Goal: Task Accomplishment & Management: Complete application form

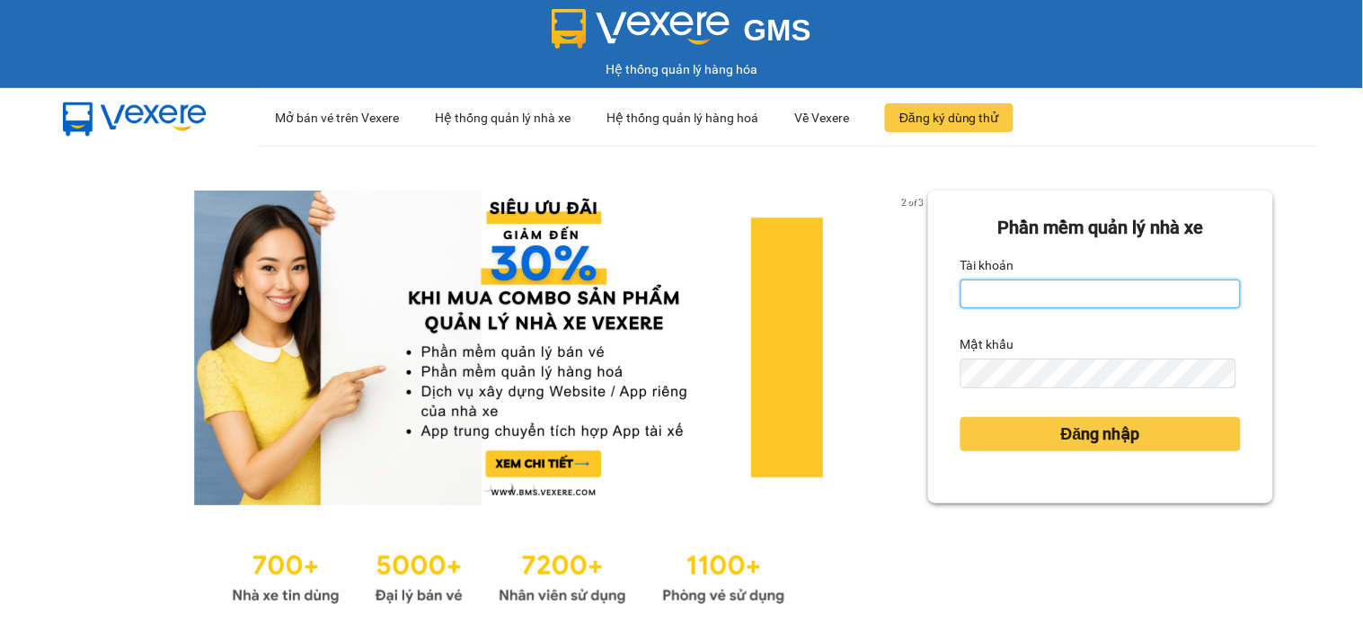
click at [988, 290] on input "Tài khoản" at bounding box center [1100, 293] width 280 height 29
type input "maiphuong.lienhung"
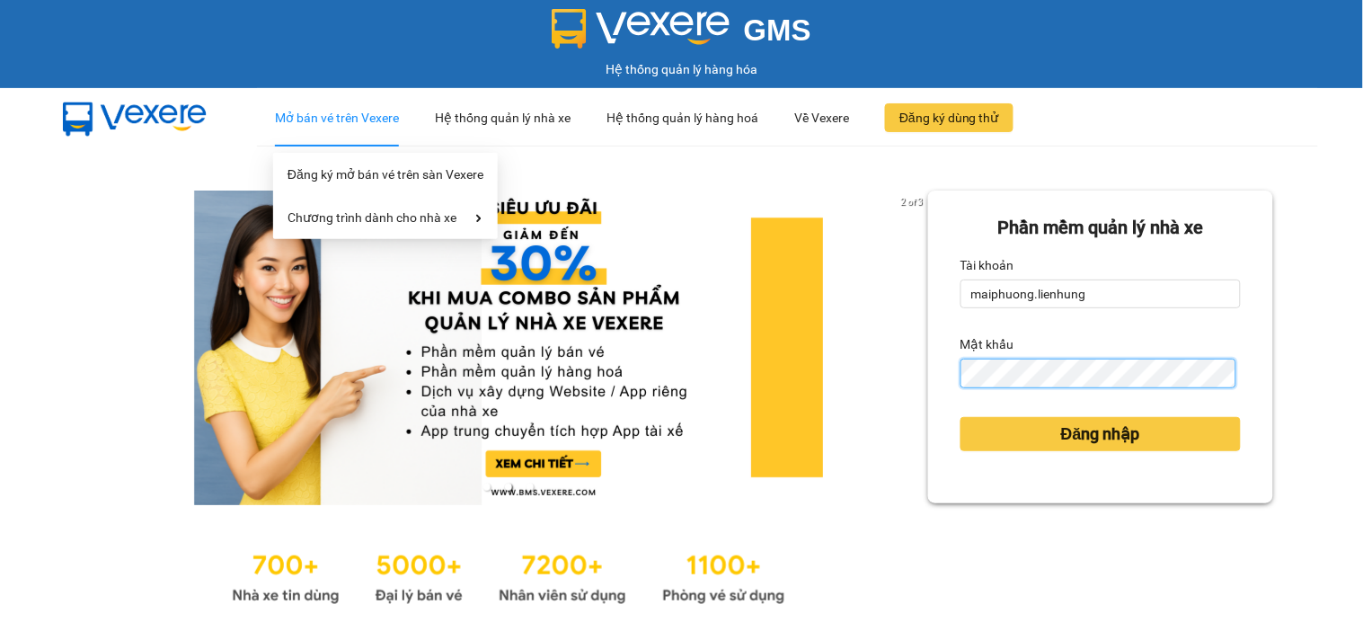
click at [960, 417] on button "Đăng nhập" at bounding box center [1100, 434] width 280 height 34
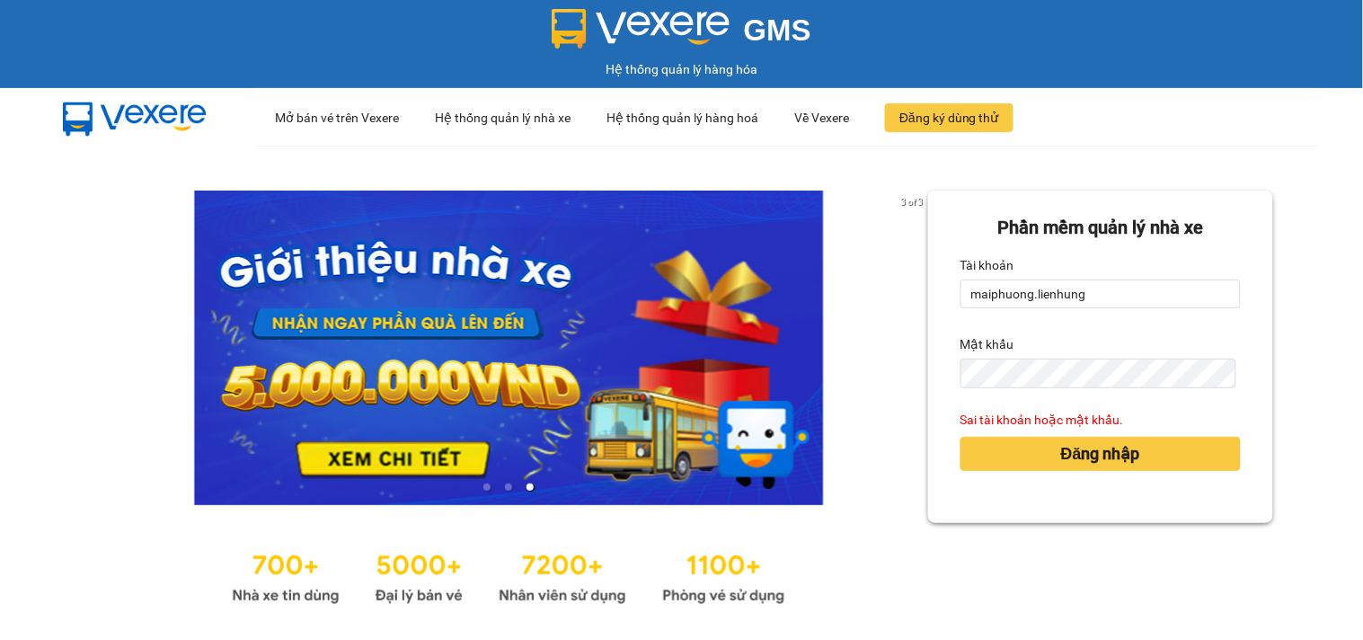
click at [1053, 402] on form "Phần mềm quản lý nhà xe Tài khoản maiphuong.lienhung Mật khẩu Sai tài khoản hoặ…" at bounding box center [1100, 357] width 280 height 286
click at [1051, 393] on form "Phần mềm quản lý nhà xe Tài khoản maiphuong.lienhung Mật khẩu Sai tài khoản hoặ…" at bounding box center [1100, 357] width 280 height 286
click at [1048, 387] on form "Phần mềm quản lý nhà xe Tài khoản maiphuong.lienhung Mật khẩu Sai tài khoản hoặ…" at bounding box center [1100, 357] width 280 height 286
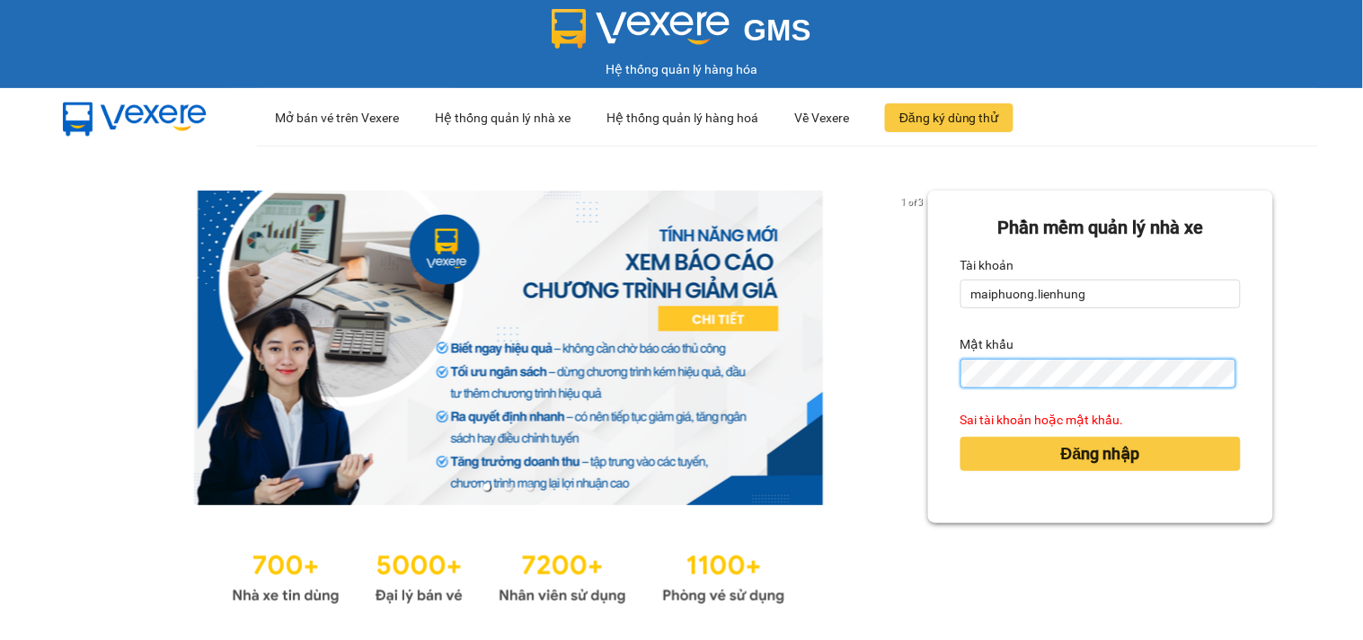
click at [960, 437] on button "Đăng nhập" at bounding box center [1100, 454] width 280 height 34
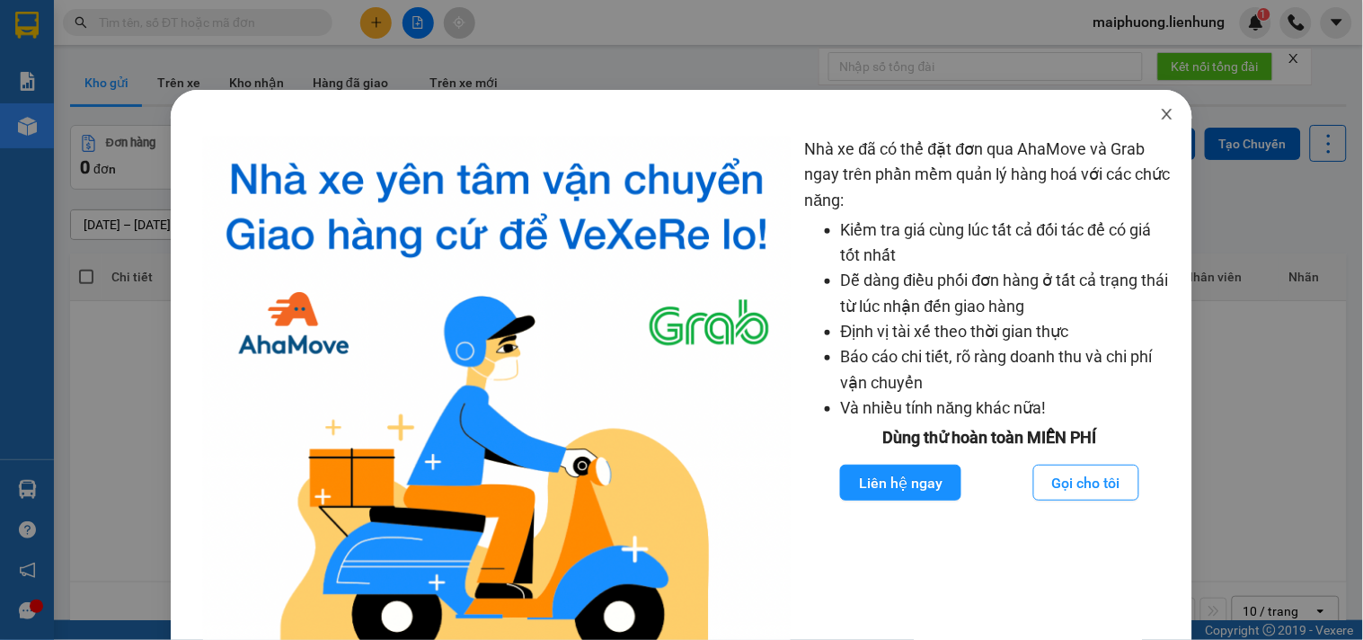
drag, startPoint x: 1156, startPoint y: 104, endPoint x: 1139, endPoint y: 105, distance: 17.1
click at [1155, 105] on span "Close" at bounding box center [1167, 115] width 50 height 50
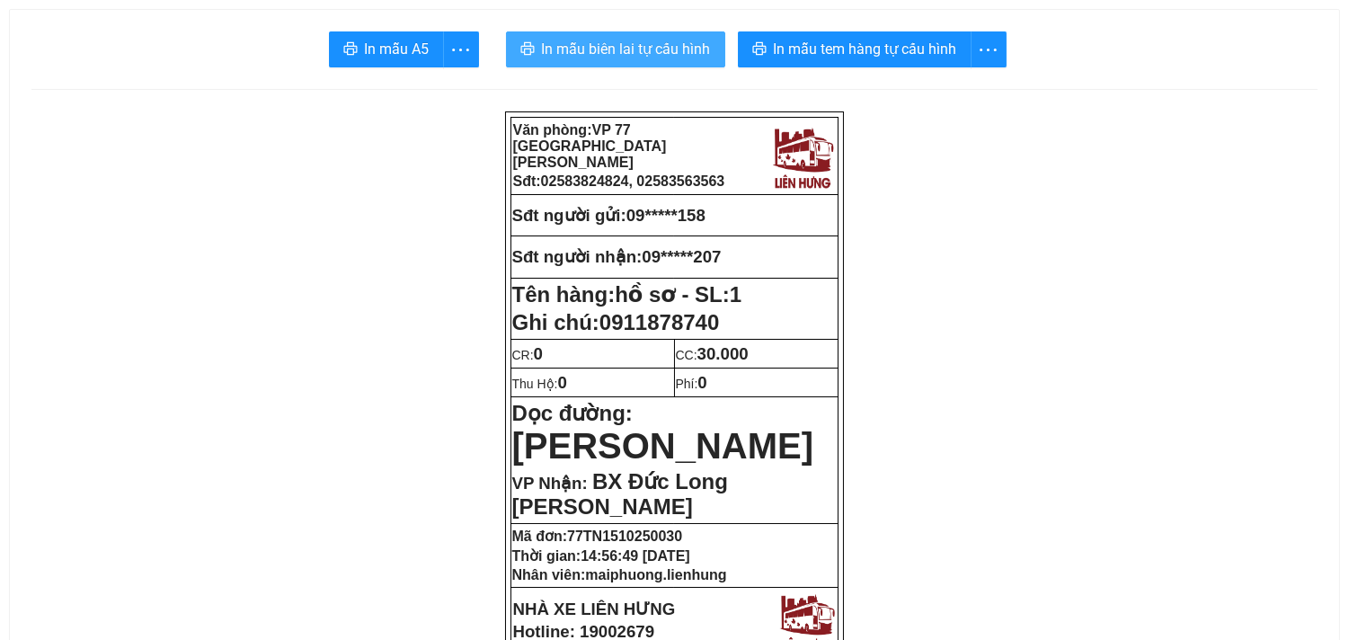
click at [633, 40] on span "In mẫu biên lai tự cấu hình" at bounding box center [626, 49] width 169 height 22
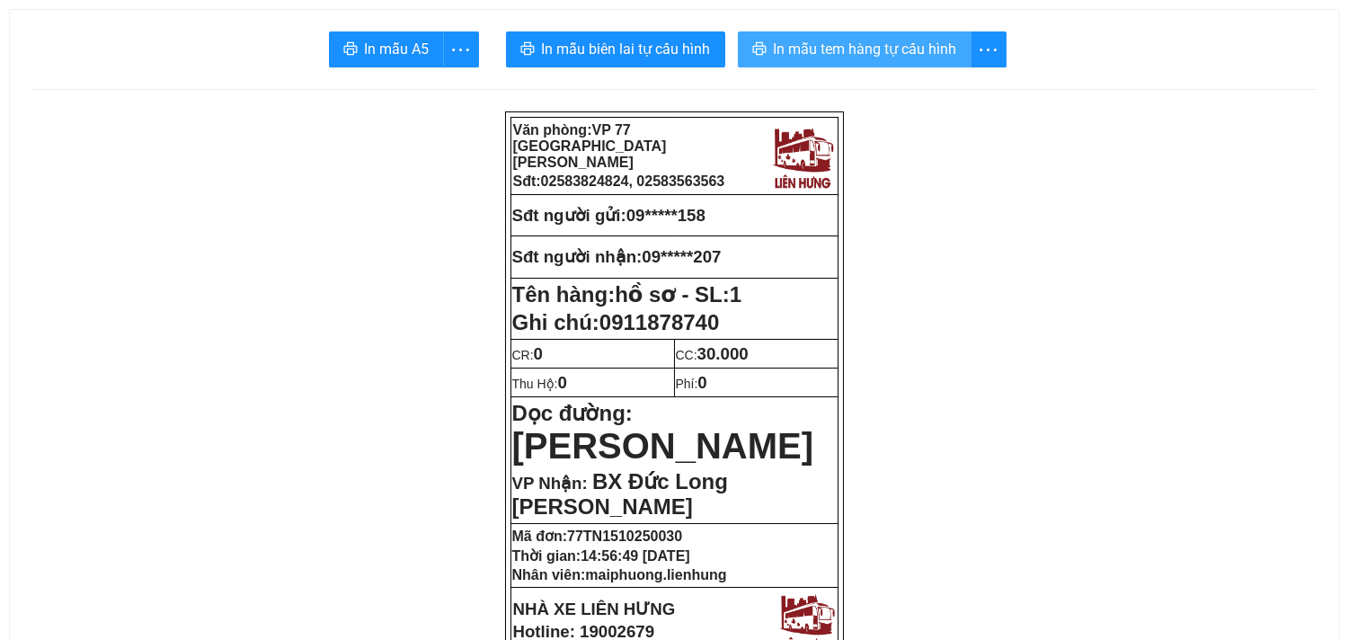
click at [932, 41] on span "In mẫu tem hàng tự cấu hình" at bounding box center [865, 49] width 183 height 22
click at [819, 47] on span "In mẫu tem hàng tự cấu hình" at bounding box center [865, 49] width 183 height 22
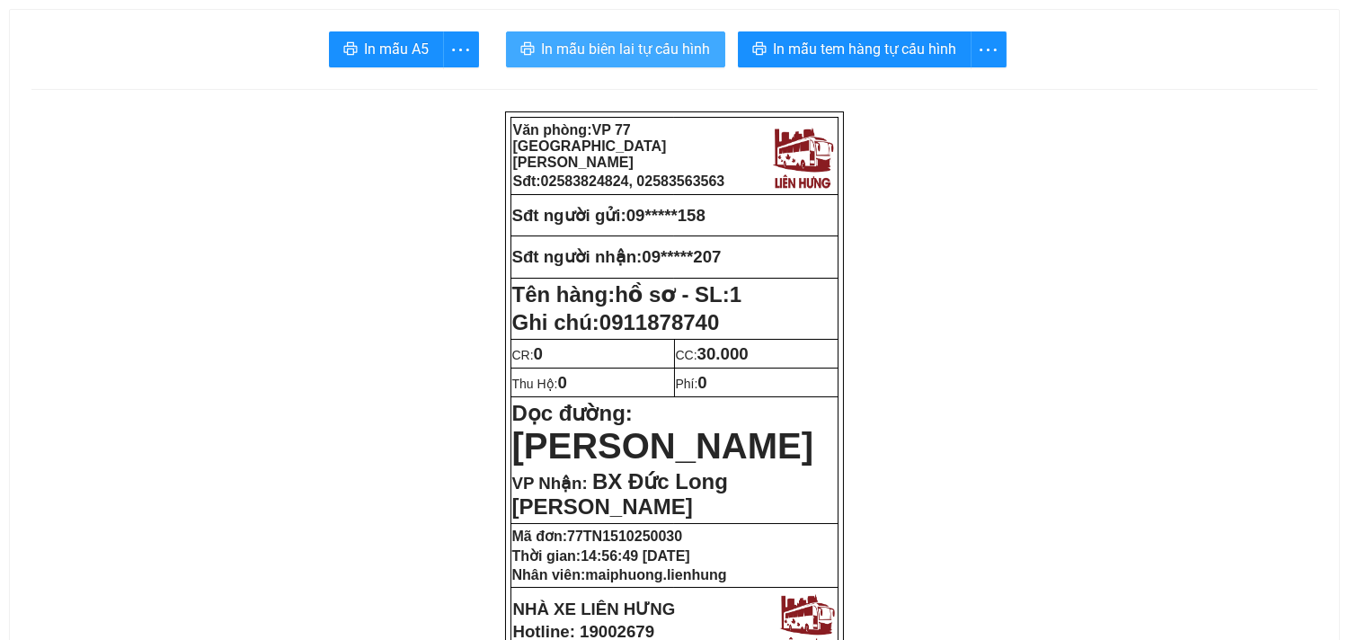
click at [645, 58] on span "In mẫu biên lai tự cấu hình" at bounding box center [626, 49] width 169 height 22
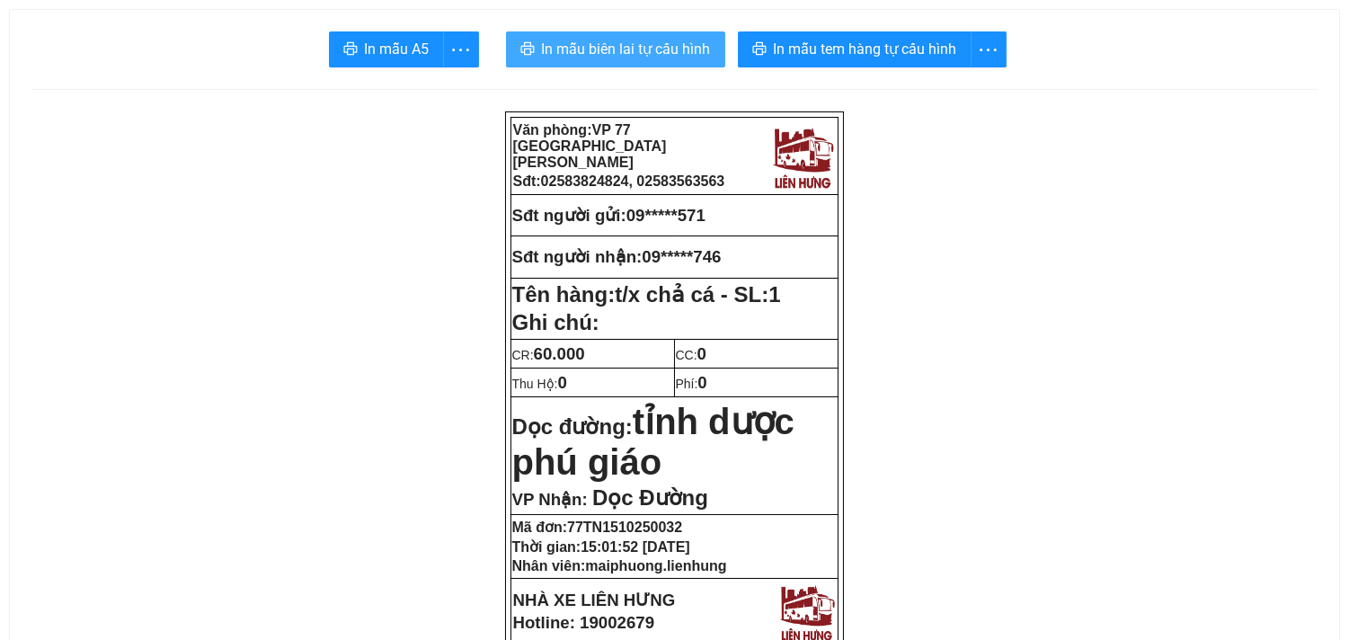
click at [644, 51] on span "In mẫu biên lai tự cấu hình" at bounding box center [626, 49] width 169 height 22
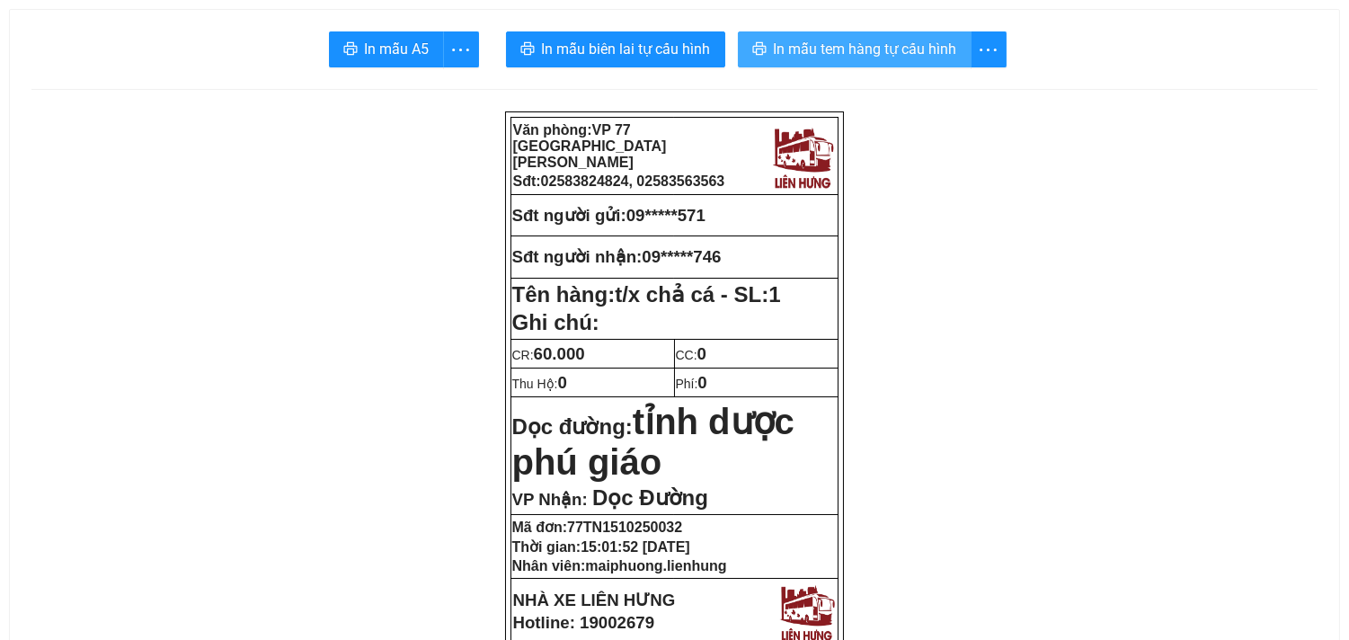
click at [903, 43] on span "In mẫu tem hàng tự cấu hình" at bounding box center [865, 49] width 183 height 22
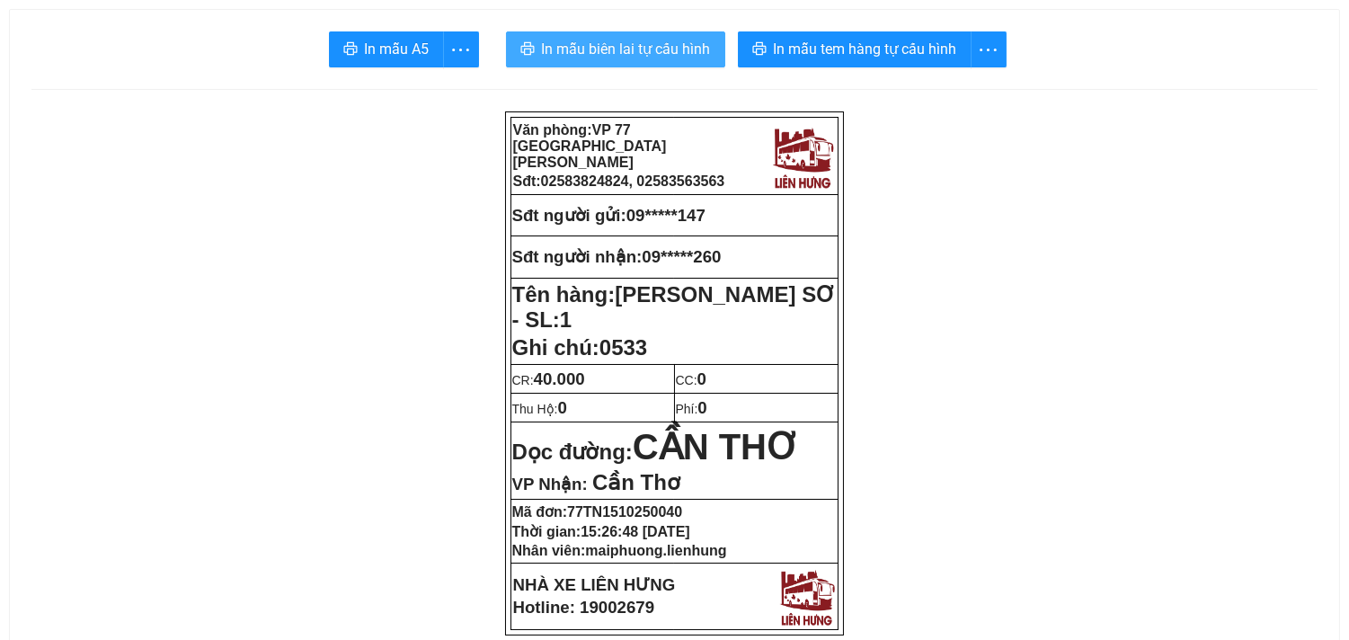
click at [656, 40] on span "In mẫu biên lai tự cấu hình" at bounding box center [626, 49] width 169 height 22
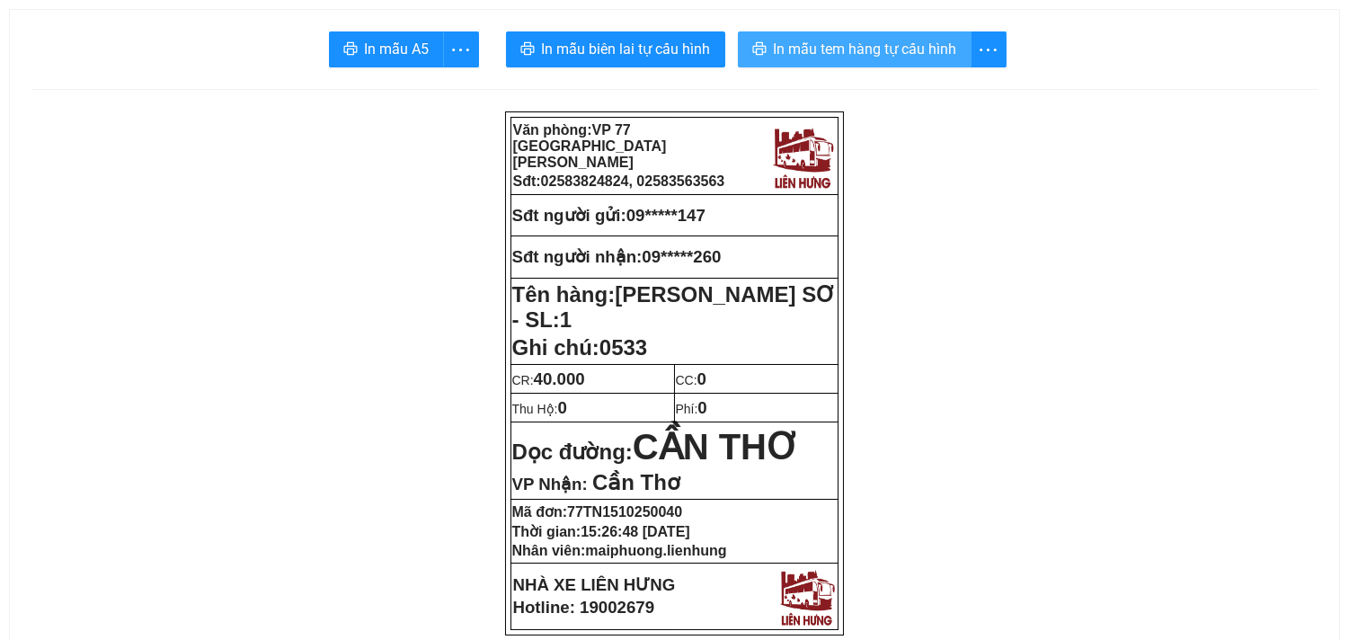
click at [882, 50] on span "In mẫu tem hàng tự cấu hình" at bounding box center [865, 49] width 183 height 22
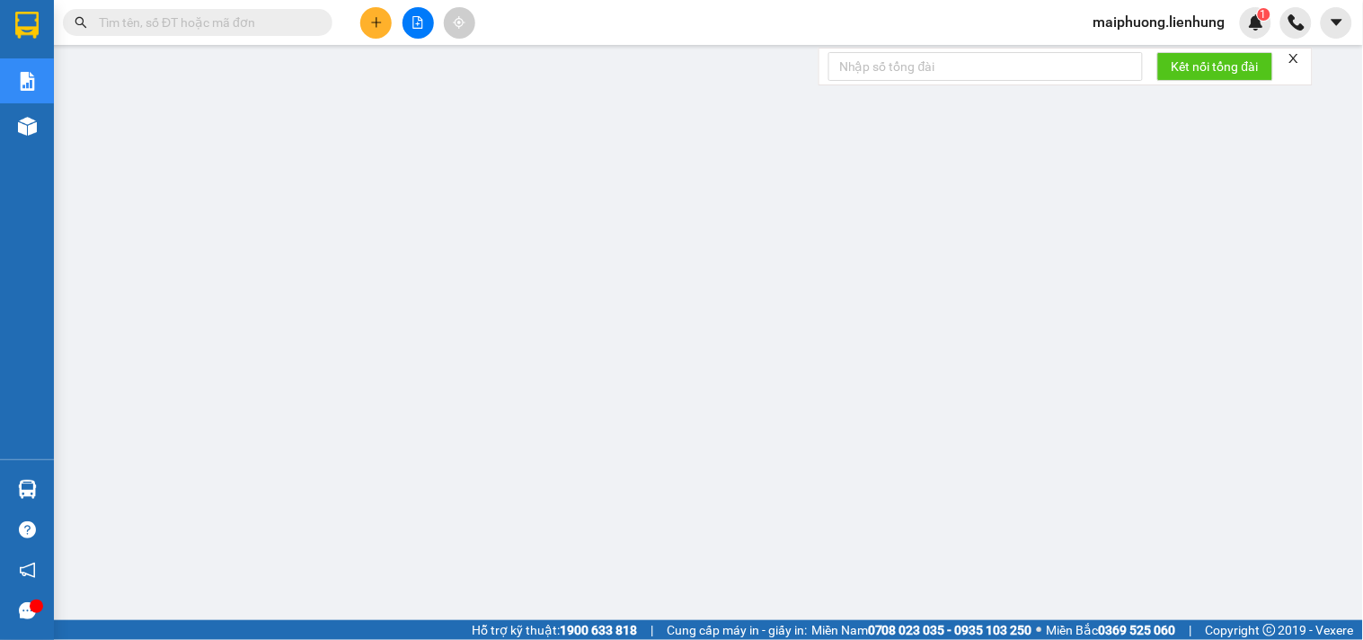
click at [231, 13] on input "text" at bounding box center [205, 23] width 212 height 20
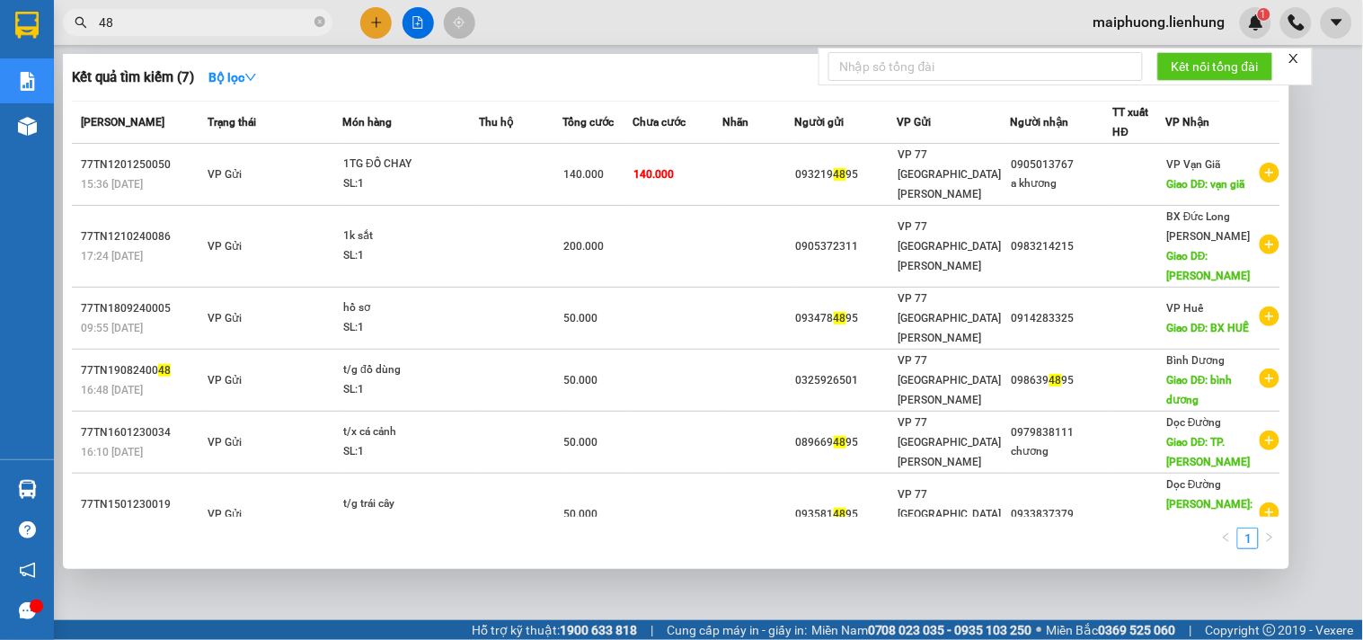
type input "485"
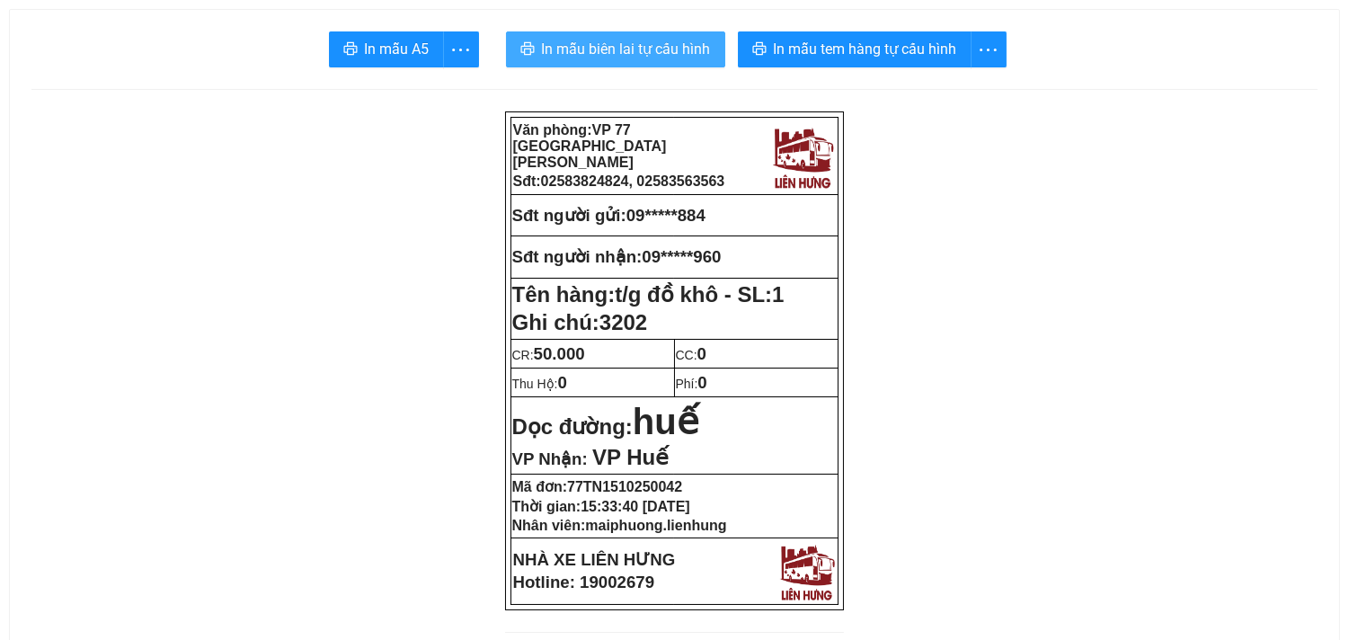
click at [680, 64] on button "In mẫu biên lai tự cấu hình" at bounding box center [615, 49] width 219 height 36
click at [644, 61] on button "In mẫu biên lai tự cấu hình" at bounding box center [615, 49] width 219 height 36
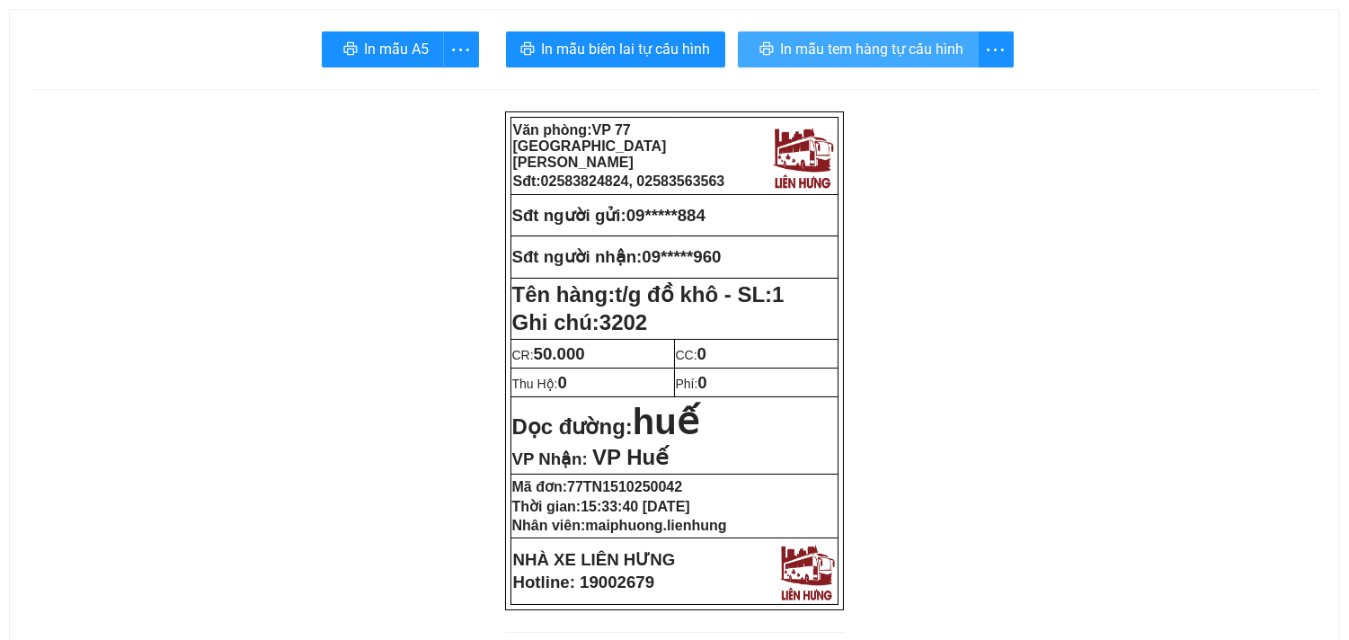
click at [820, 50] on span "In mẫu tem hàng tự cấu hình" at bounding box center [872, 49] width 183 height 22
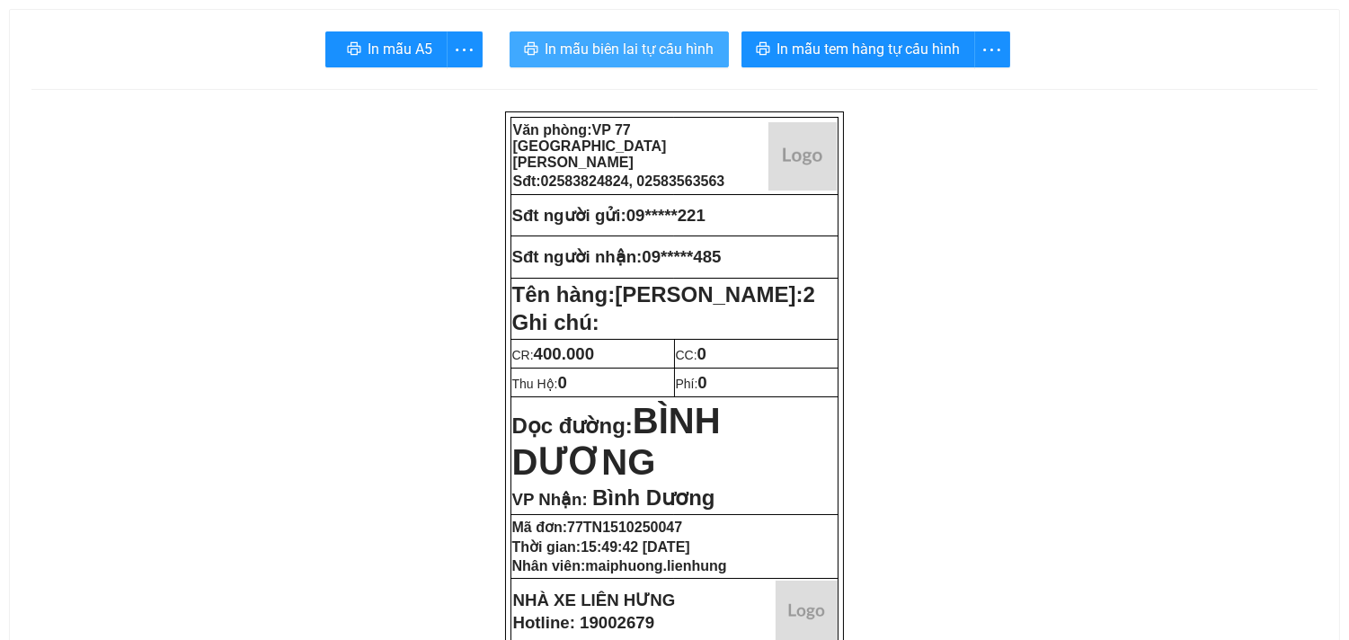
click at [631, 66] on button "In mẫu biên lai tự cấu hình" at bounding box center [618, 49] width 219 height 36
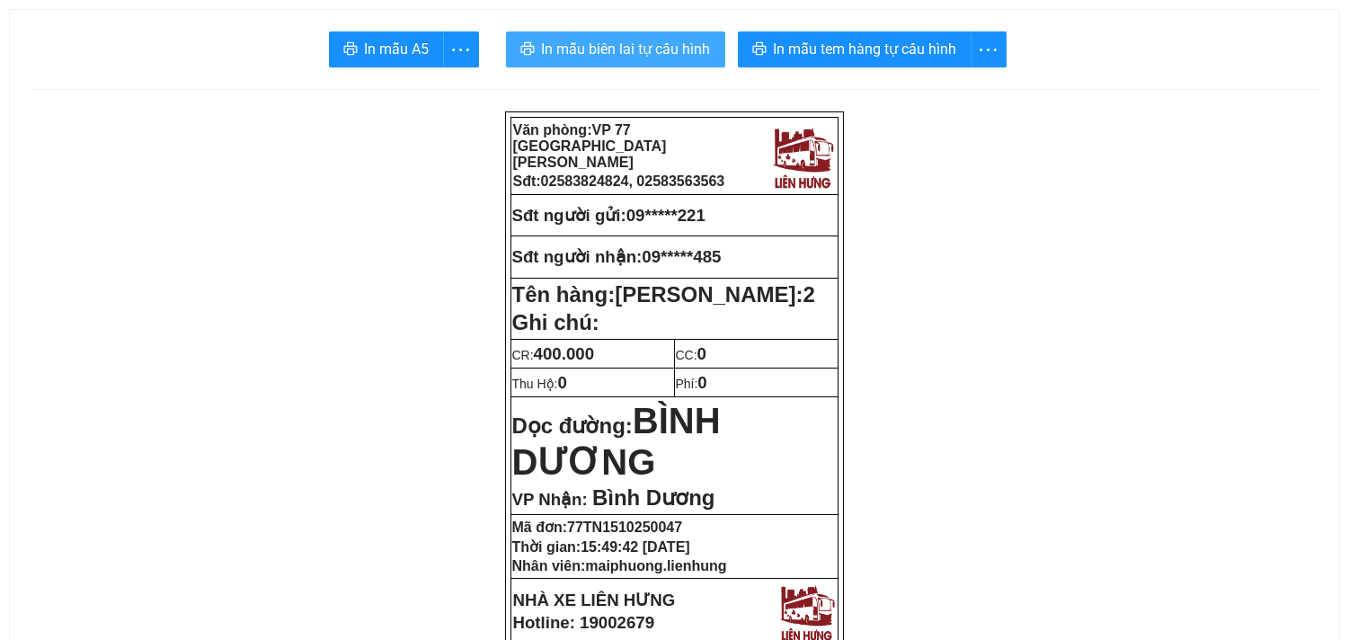
click at [633, 55] on span "In mẫu biên lai tự cấu hình" at bounding box center [626, 49] width 169 height 22
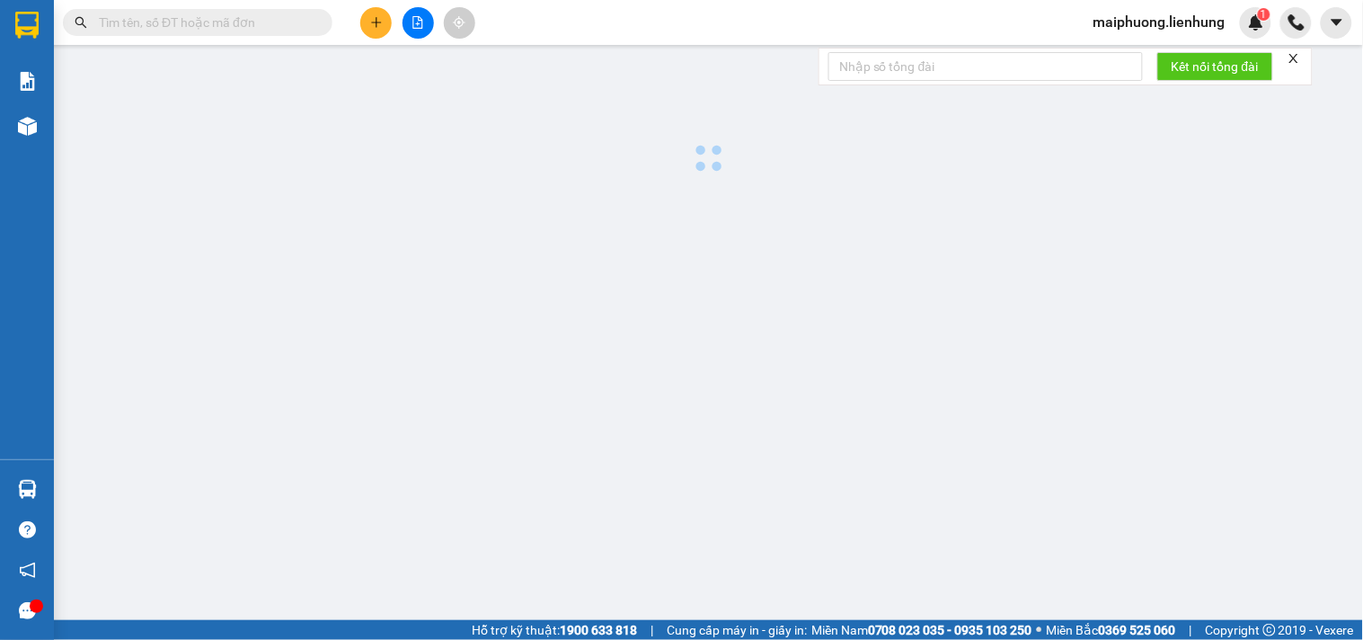
click at [205, 13] on input "text" at bounding box center [205, 23] width 212 height 20
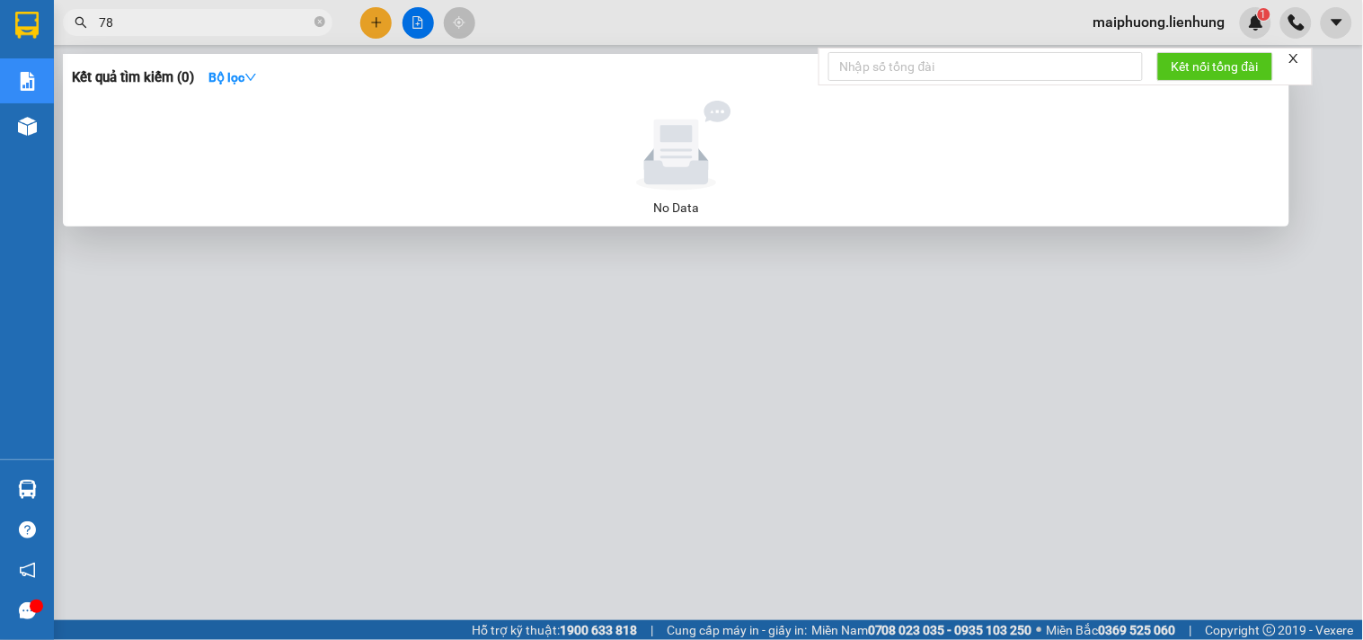
type input "7"
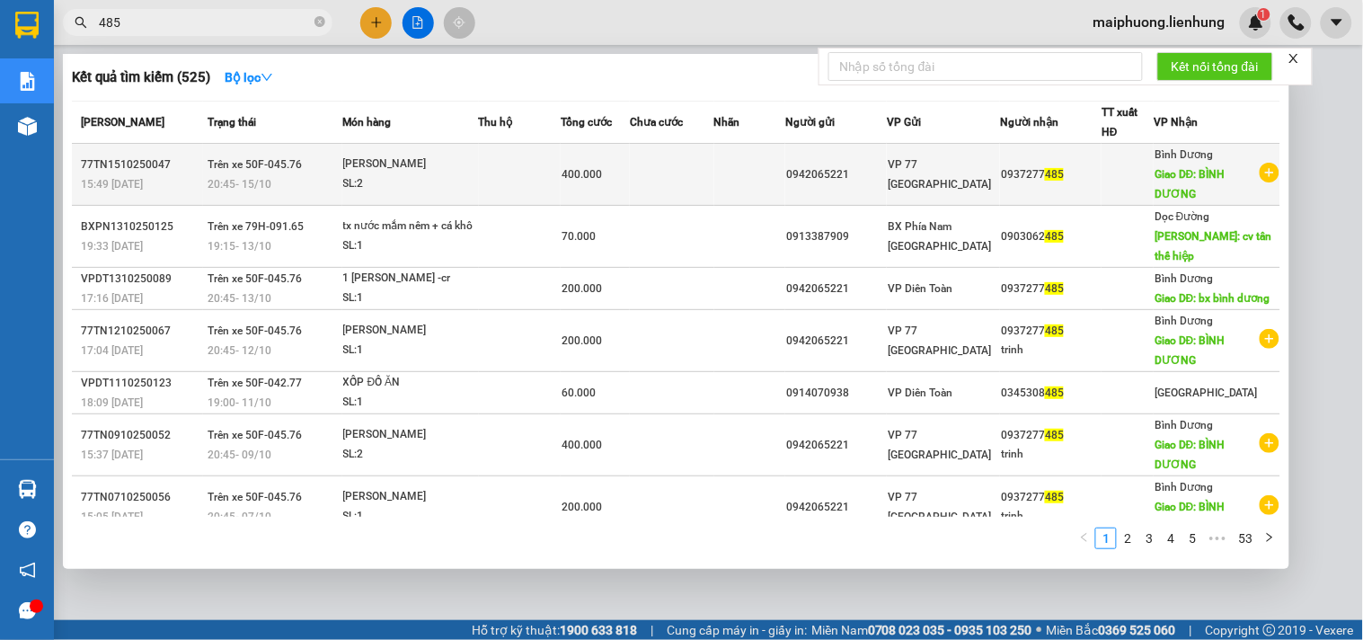
type input "485"
click at [623, 185] on td "400.000" at bounding box center [595, 175] width 69 height 62
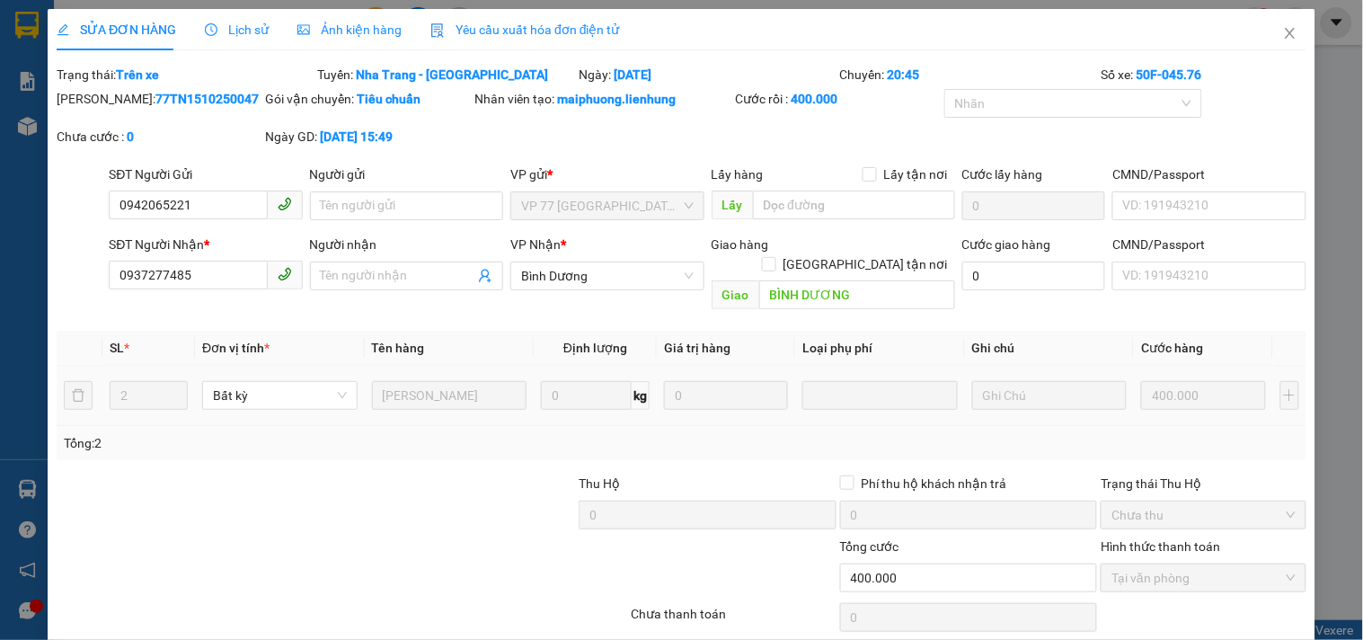
type input "0942065221"
type input "0937277485"
type input "BÌNH DƯƠNG"
type input "0"
type input "400.000"
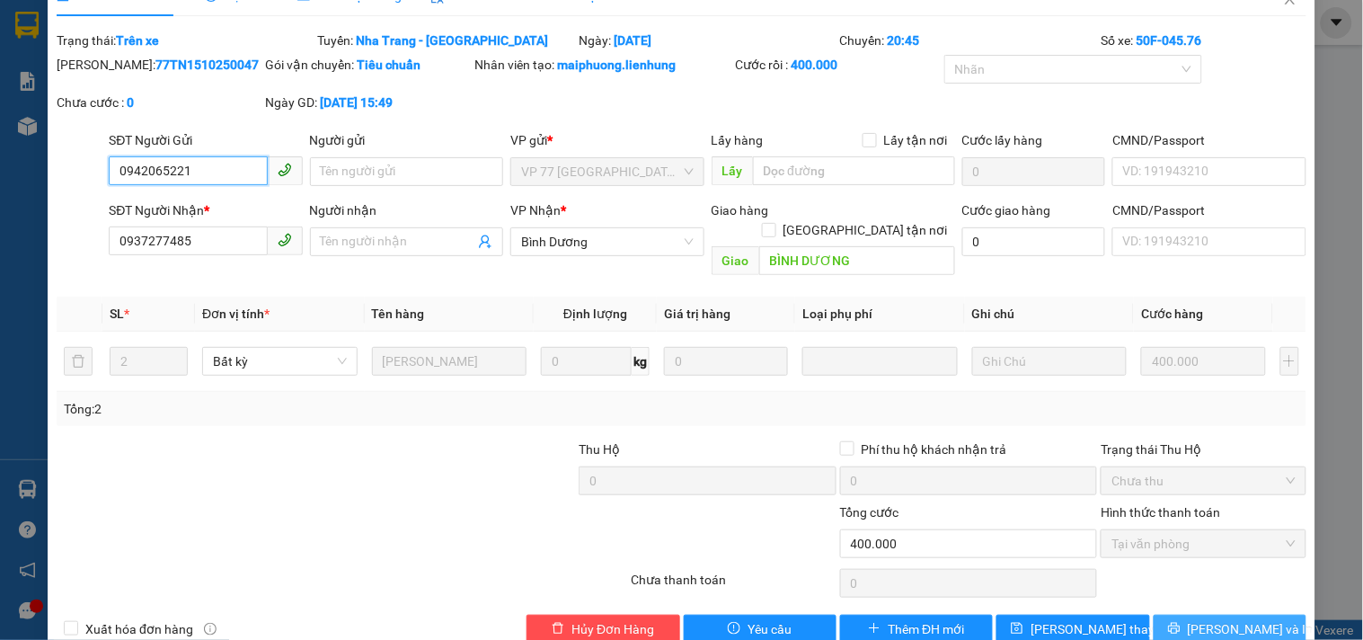
scroll to position [52, 0]
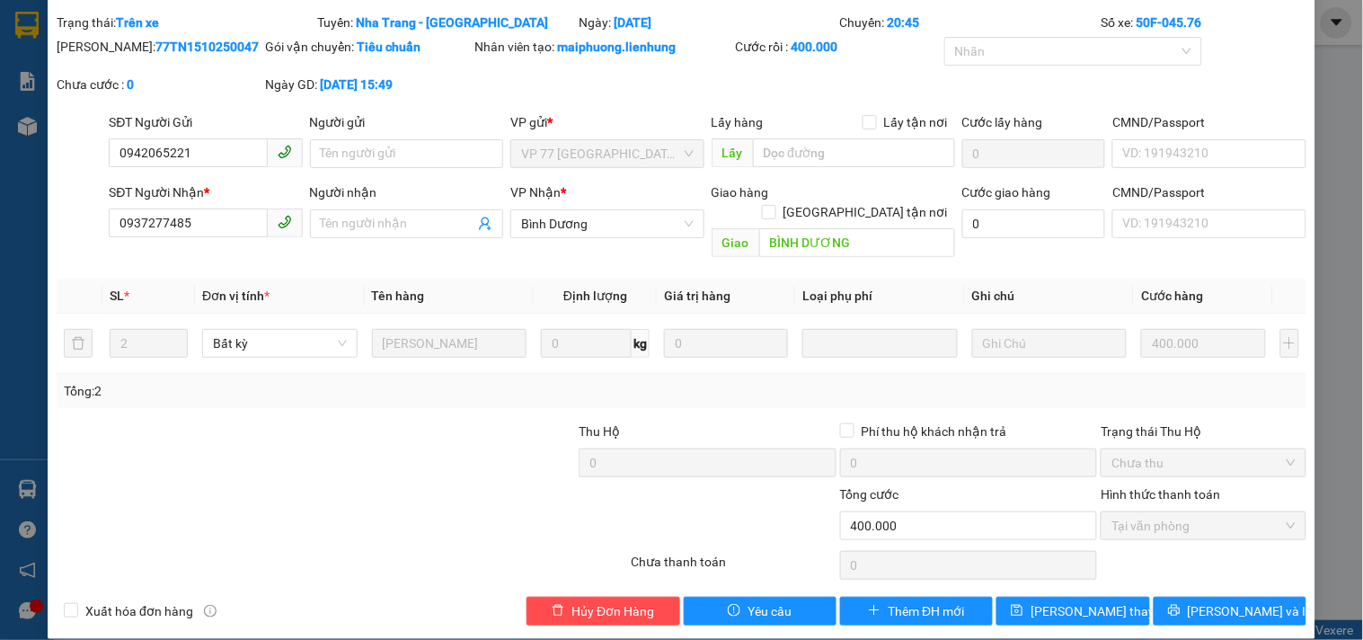
click at [1209, 575] on div "Total Paid Fee 400.000 Total UnPaid Fee 0 Cash Collection Total Fee Trạng thái:…" at bounding box center [682, 319] width 1250 height 613
click at [1220, 597] on button "Lưu và In" at bounding box center [1230, 611] width 153 height 29
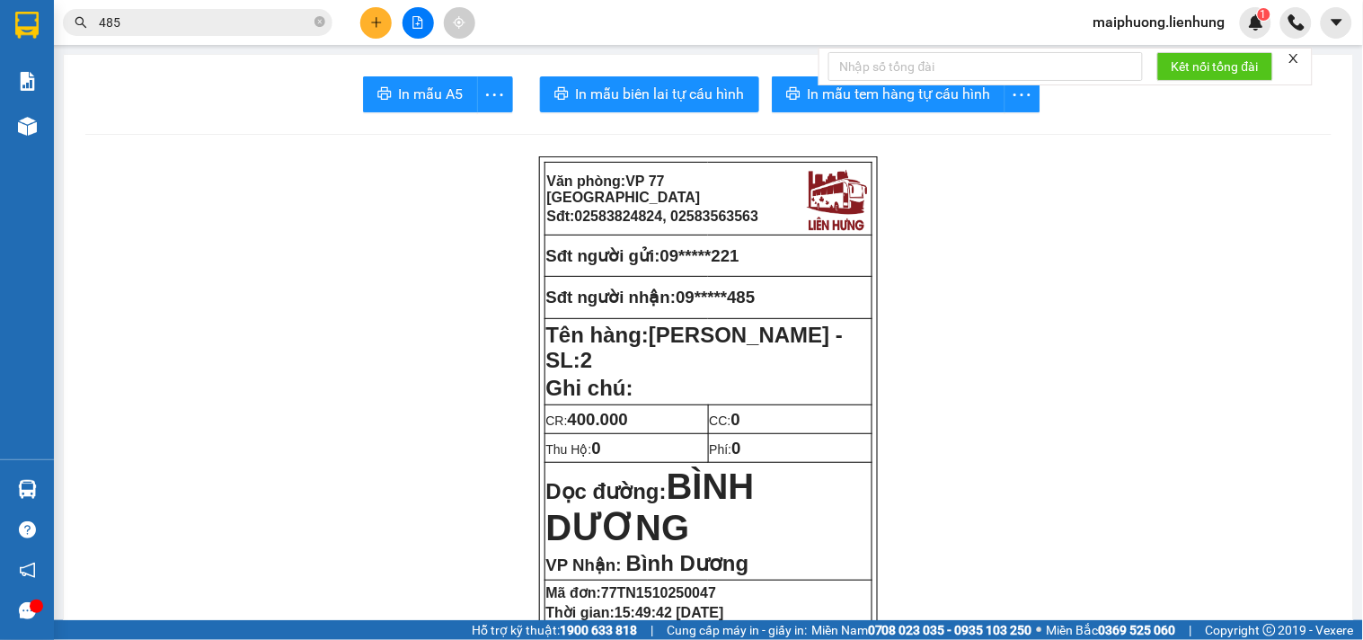
click at [1155, 22] on span "maiphuong.lienhung" at bounding box center [1159, 22] width 161 height 22
click at [1146, 57] on span "Đăng xuất" at bounding box center [1167, 56] width 125 height 20
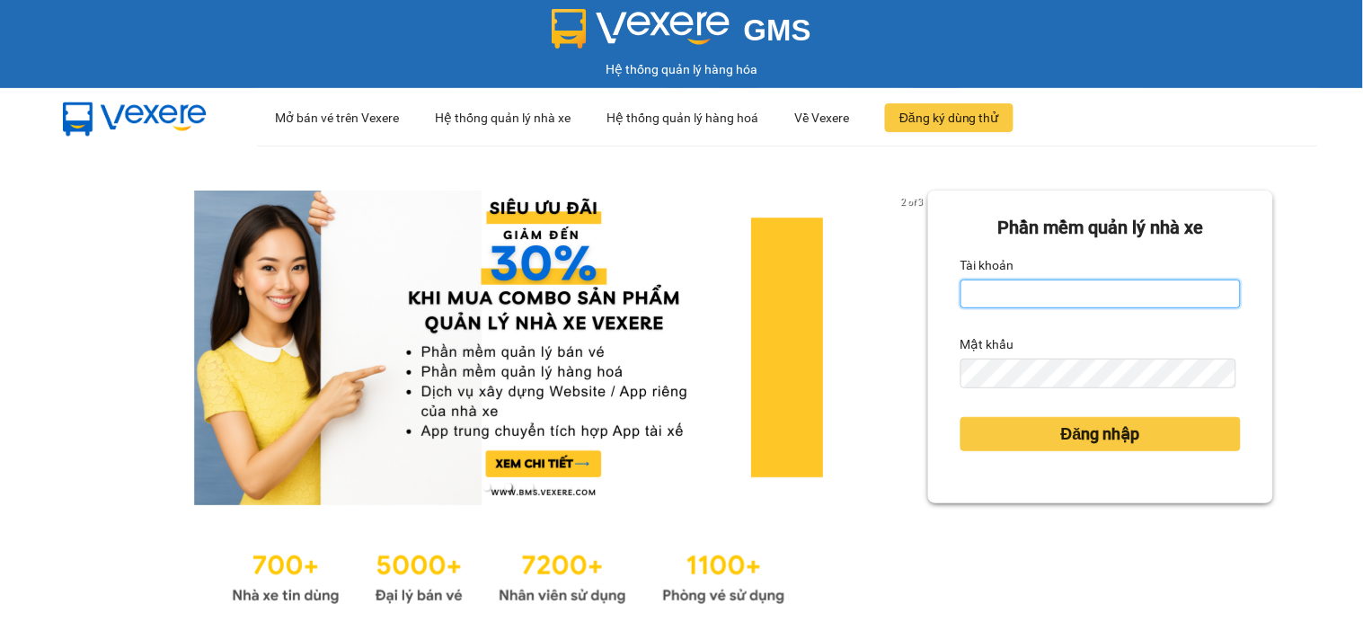
click at [997, 286] on input "Tài khoản" at bounding box center [1100, 293] width 280 height 29
drag, startPoint x: 1030, startPoint y: 298, endPoint x: 1043, endPoint y: 338, distance: 41.8
click at [1030, 299] on input "m" at bounding box center [1100, 293] width 280 height 29
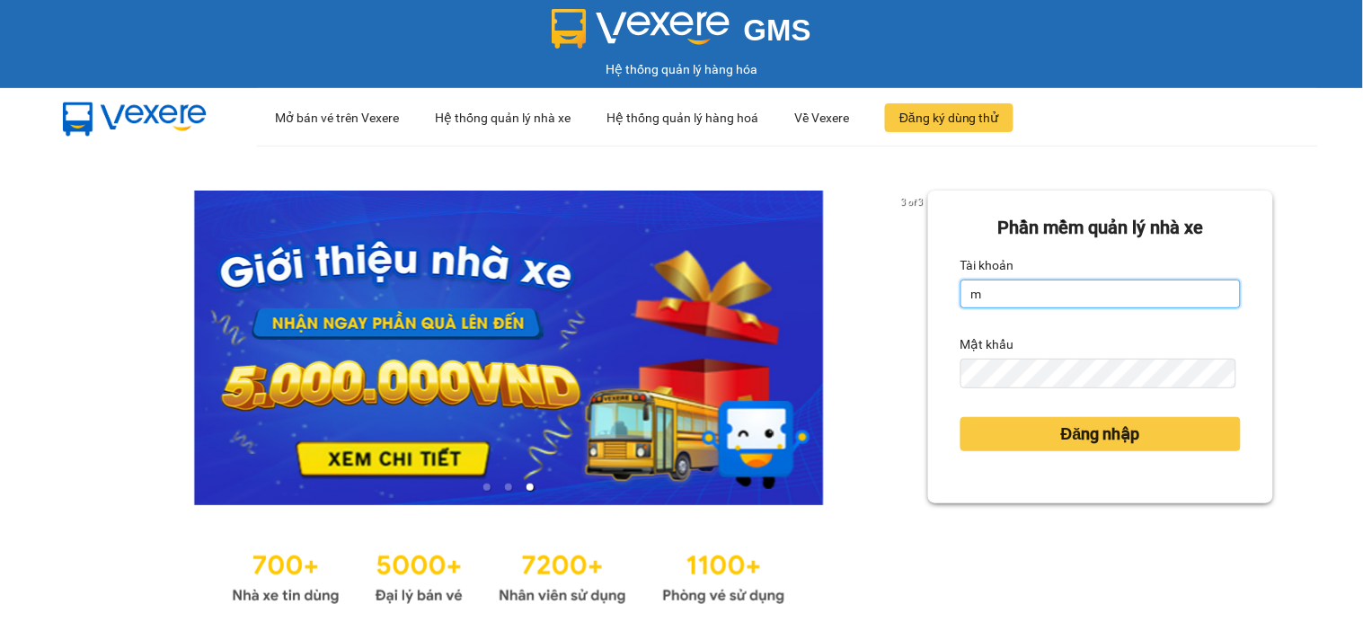
click at [1024, 289] on input "m" at bounding box center [1100, 293] width 280 height 29
click at [1026, 298] on input "m" at bounding box center [1100, 293] width 280 height 29
click at [1082, 298] on input "m" at bounding box center [1100, 293] width 280 height 29
type input "maiphuong.lienhung"
click at [1034, 398] on form "Phần mềm quản lý nhà xe Tài khoản maiphuong.lienhung Mật khẩu Đăng nhập" at bounding box center [1100, 347] width 280 height 266
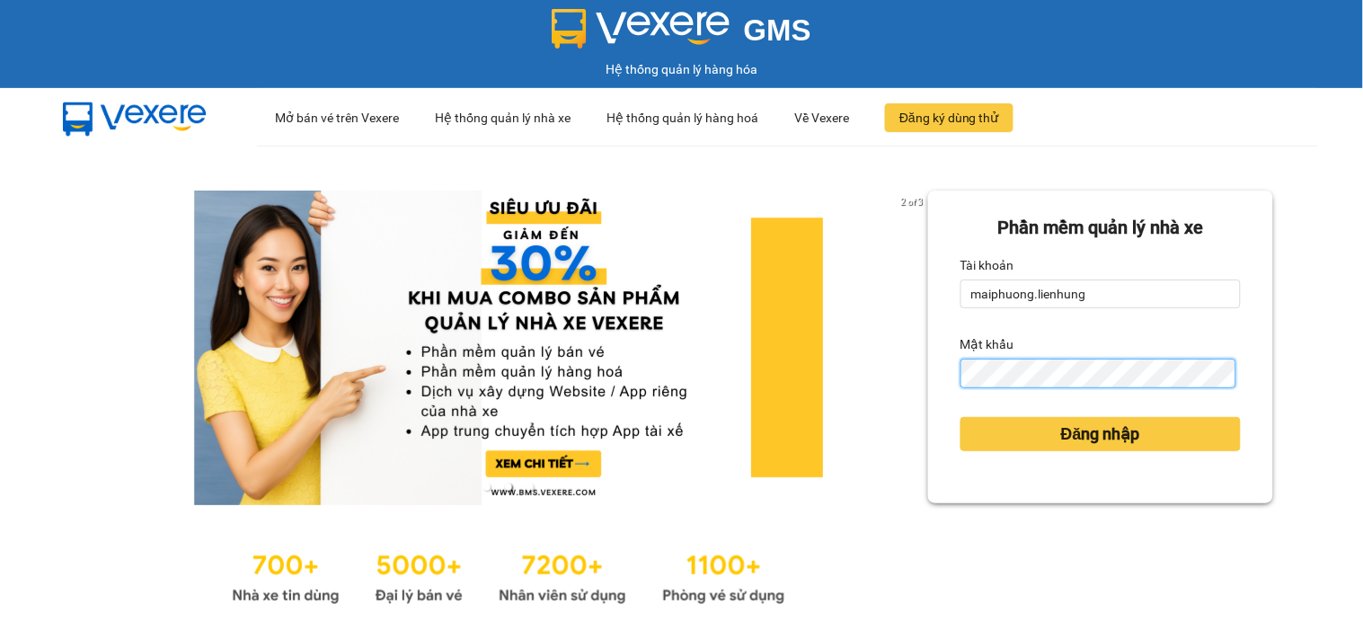
click at [960, 417] on button "Đăng nhập" at bounding box center [1100, 434] width 280 height 34
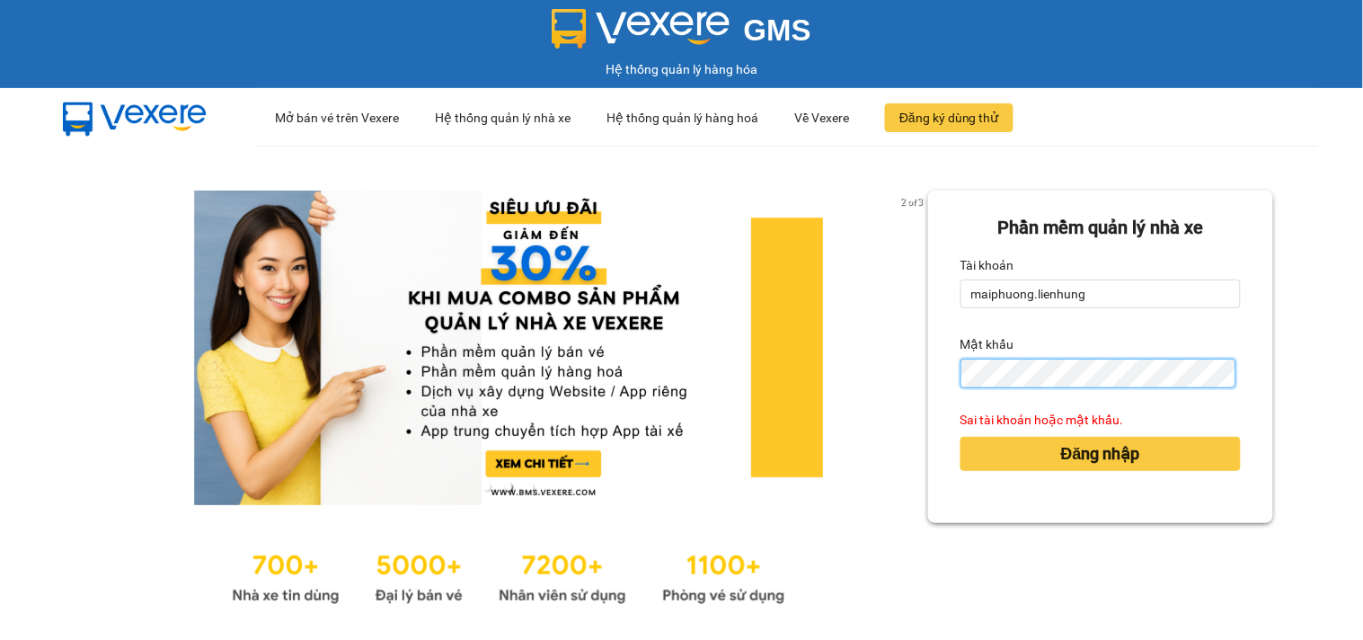
click at [735, 383] on div "2 of 3 Phần mềm quản lý nhà xe Tài khoản maiphuong.lienhung Mật khẩu Sai tài kh…" at bounding box center [681, 400] width 1363 height 509
click at [960, 437] on button "Đăng nhập" at bounding box center [1100, 454] width 280 height 34
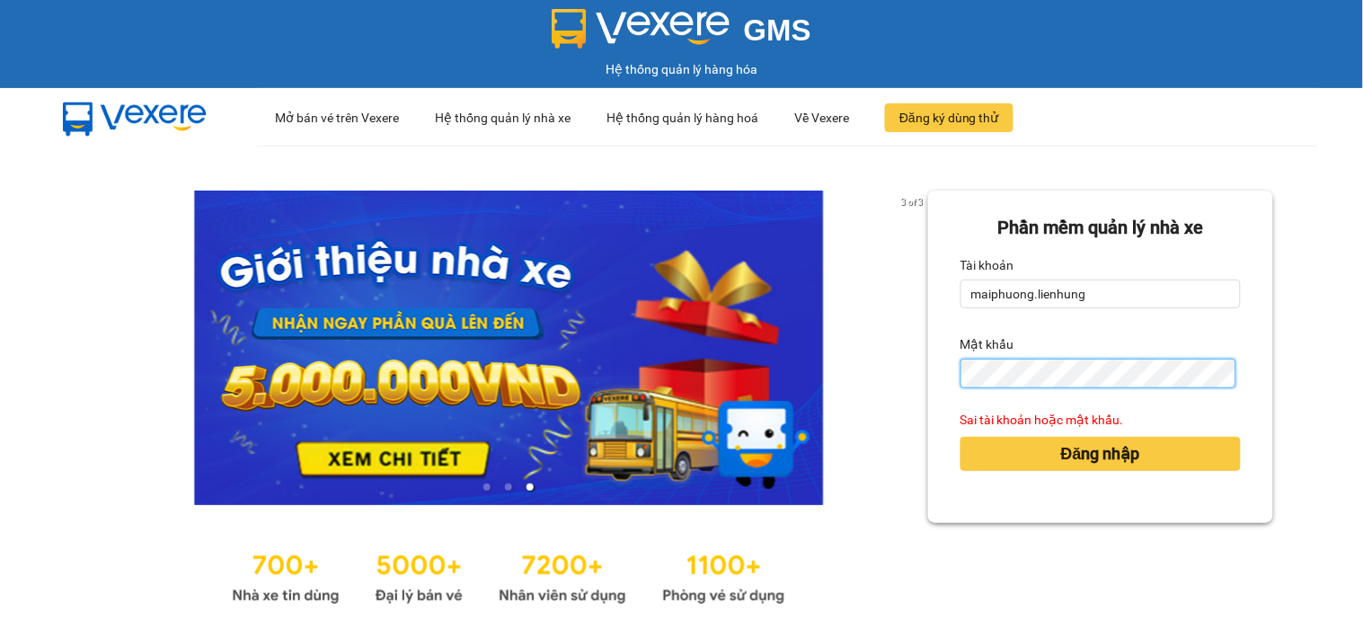
click at [960, 437] on button "Đăng nhập" at bounding box center [1100, 454] width 280 height 34
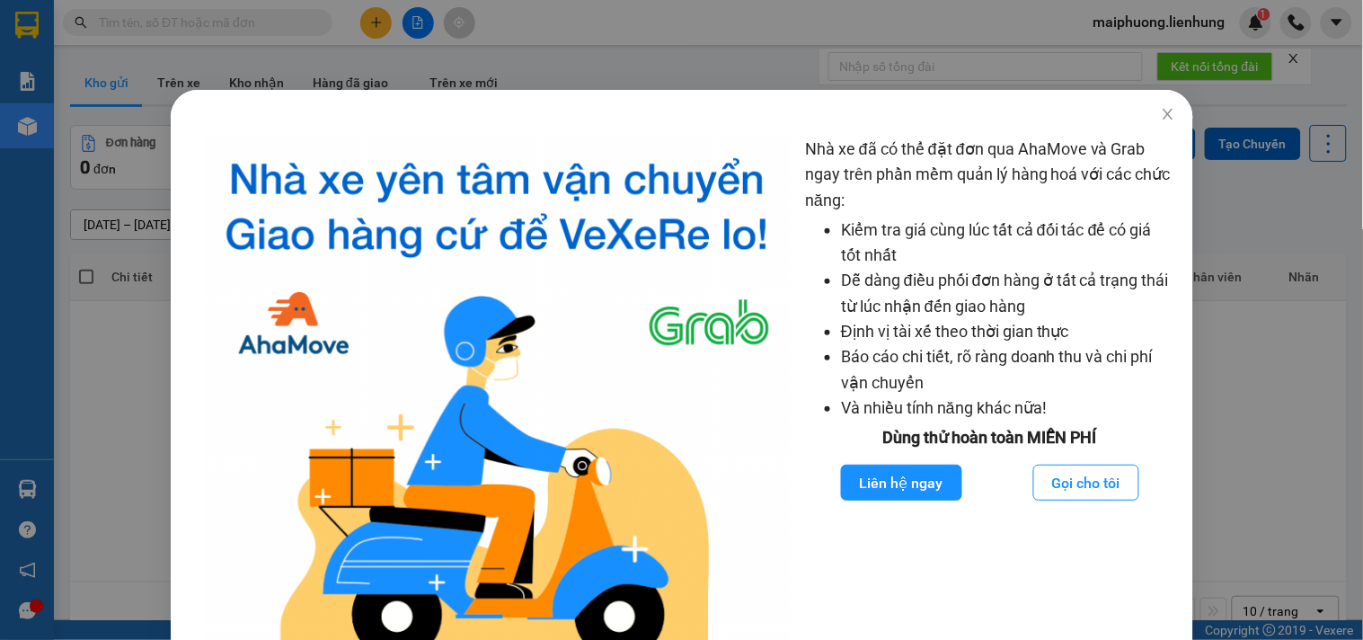
click at [1165, 118] on div "Nhà xe đã có thể đặt đơn qua AhaMove và Grab ngay trên phần mềm quản lý hàng ho…" at bounding box center [681, 320] width 1363 height 640
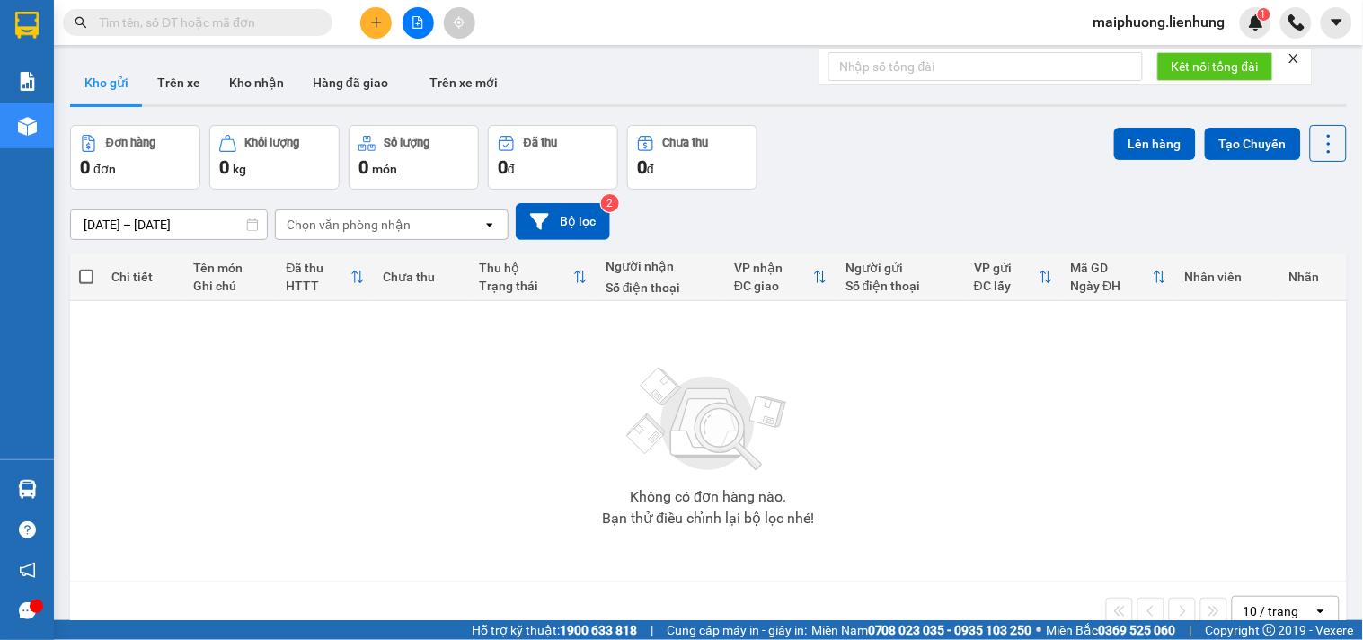
click at [226, 21] on input "text" at bounding box center [205, 23] width 212 height 20
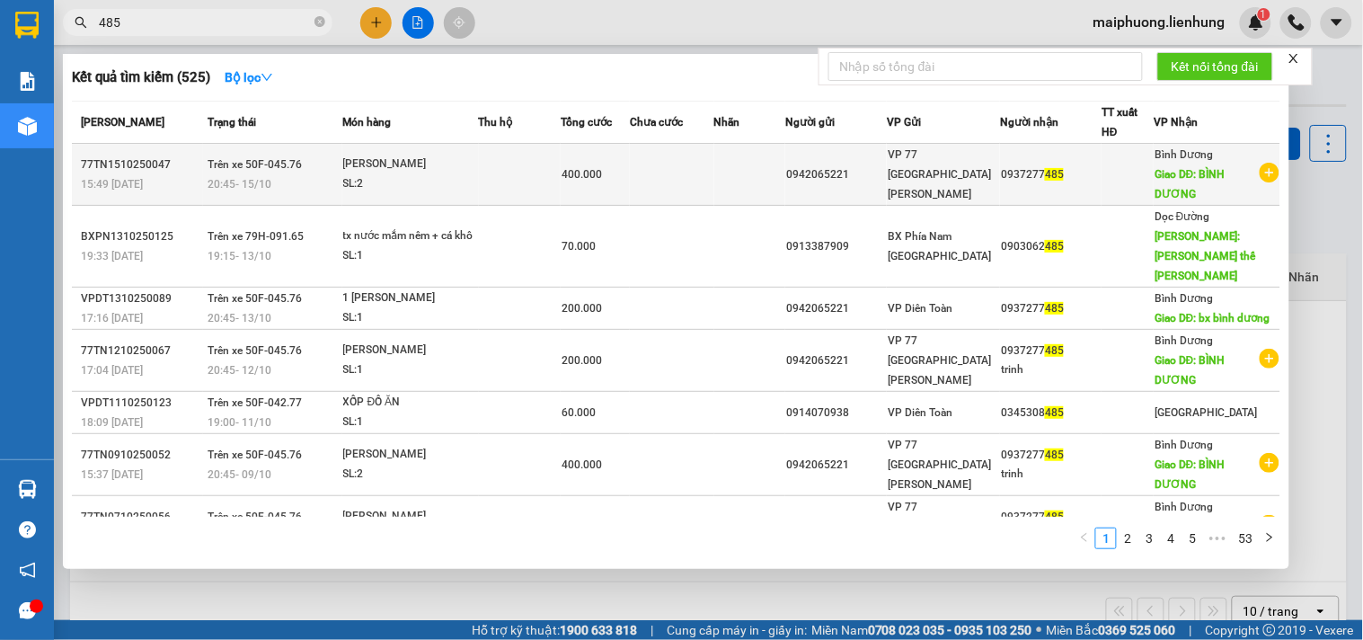
type input "485"
click at [524, 194] on td at bounding box center [520, 175] width 82 height 62
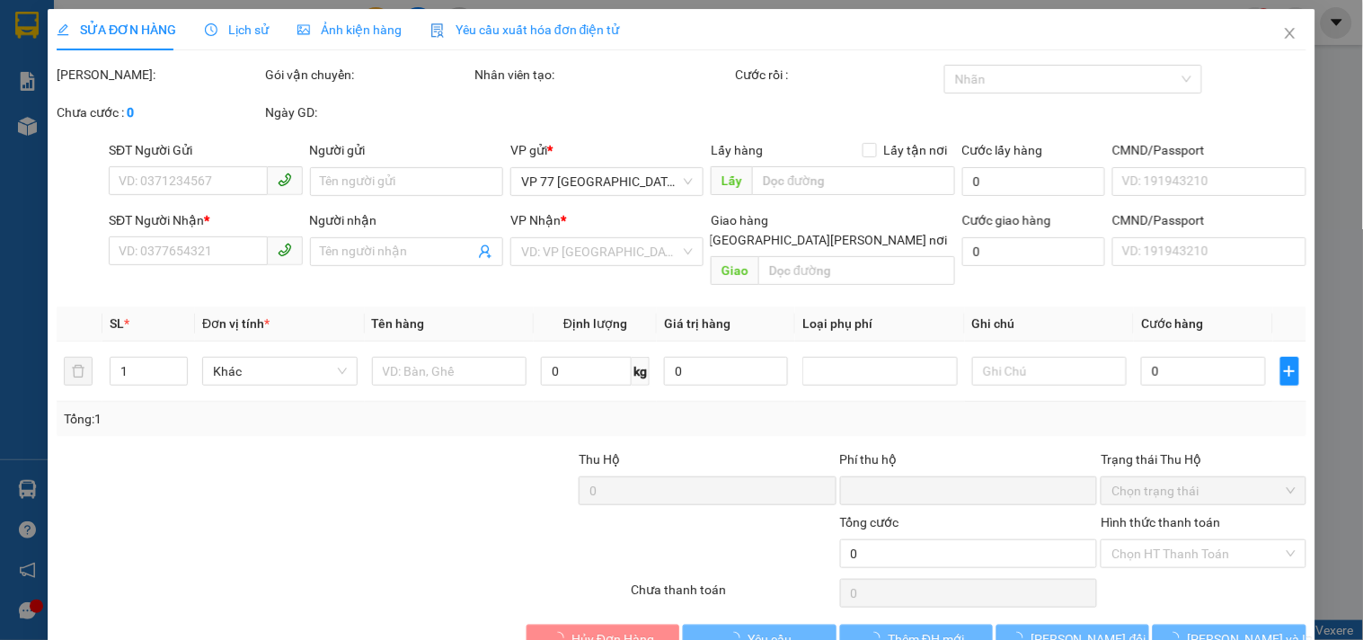
type input "0942065221"
type input "0937277485"
type input "BÌNH DƯƠNG"
type input "0"
type input "400.000"
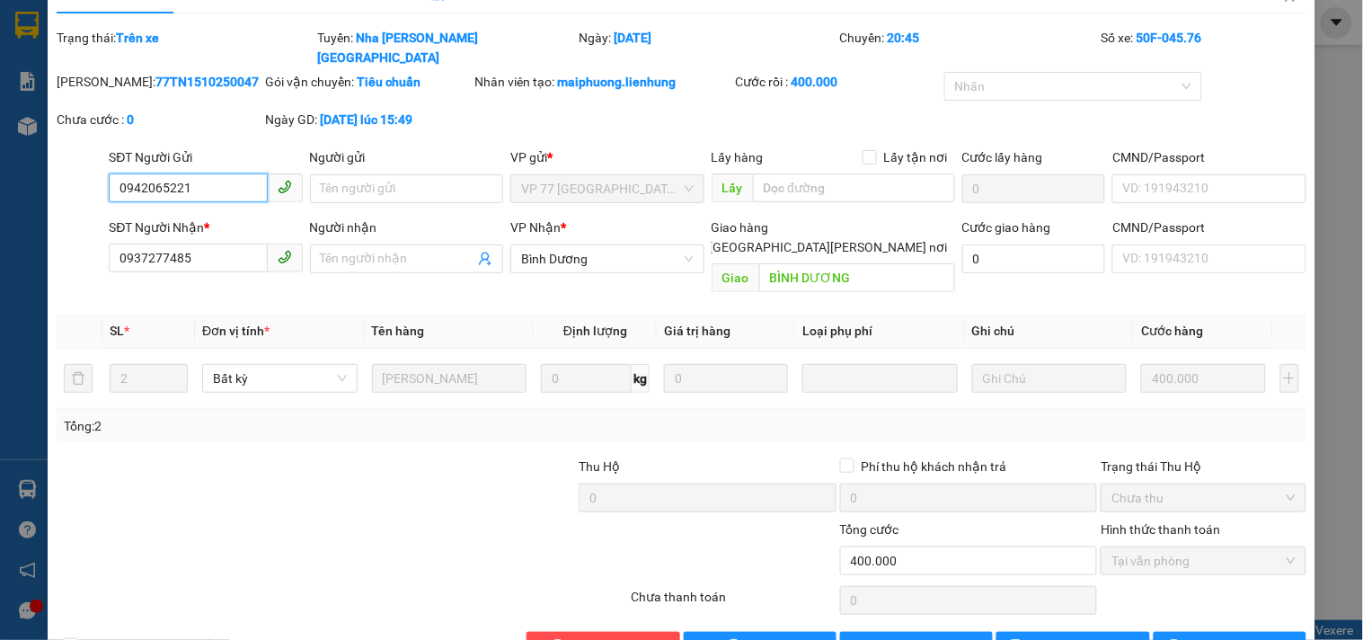
scroll to position [52, 0]
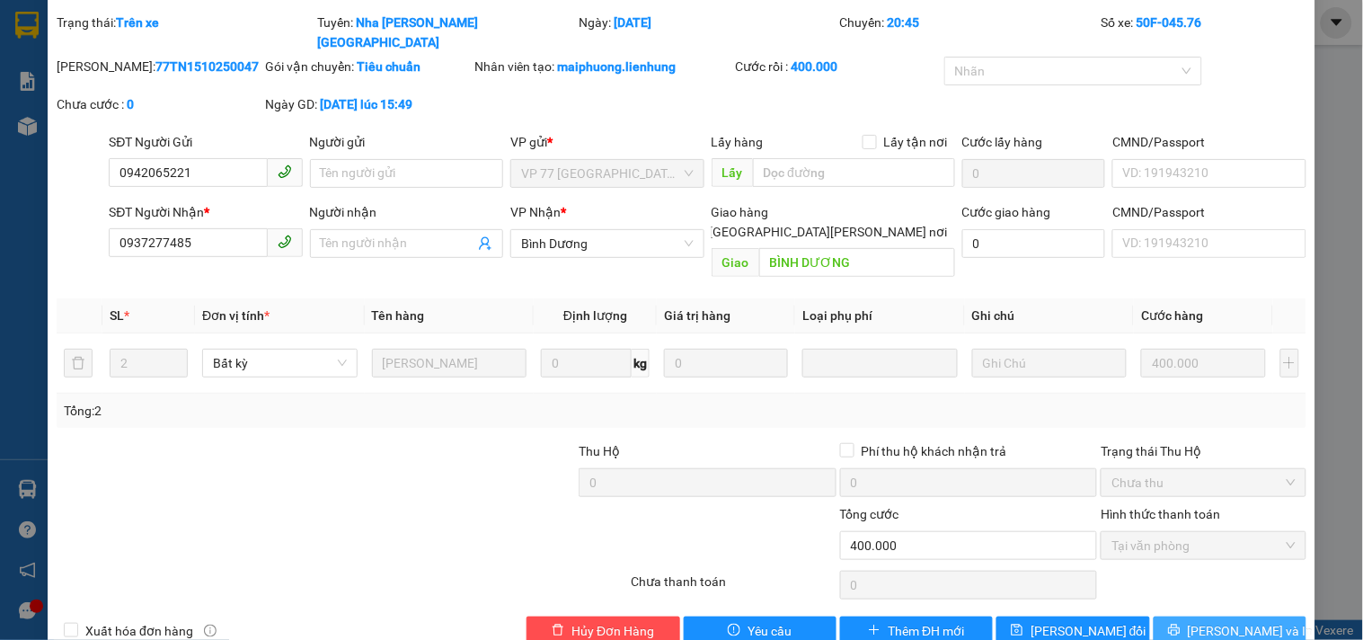
drag, startPoint x: 1172, startPoint y: 617, endPoint x: 1182, endPoint y: 598, distance: 21.7
click at [1173, 615] on div "SỬA ĐƠN HÀNG Lịch sử Ảnh kiện hàng Yêu cầu xuất hóa đơn điện tử Total Paid Fee …" at bounding box center [682, 308] width 1268 height 702
click at [1182, 616] on button "Lưu và In" at bounding box center [1230, 630] width 153 height 29
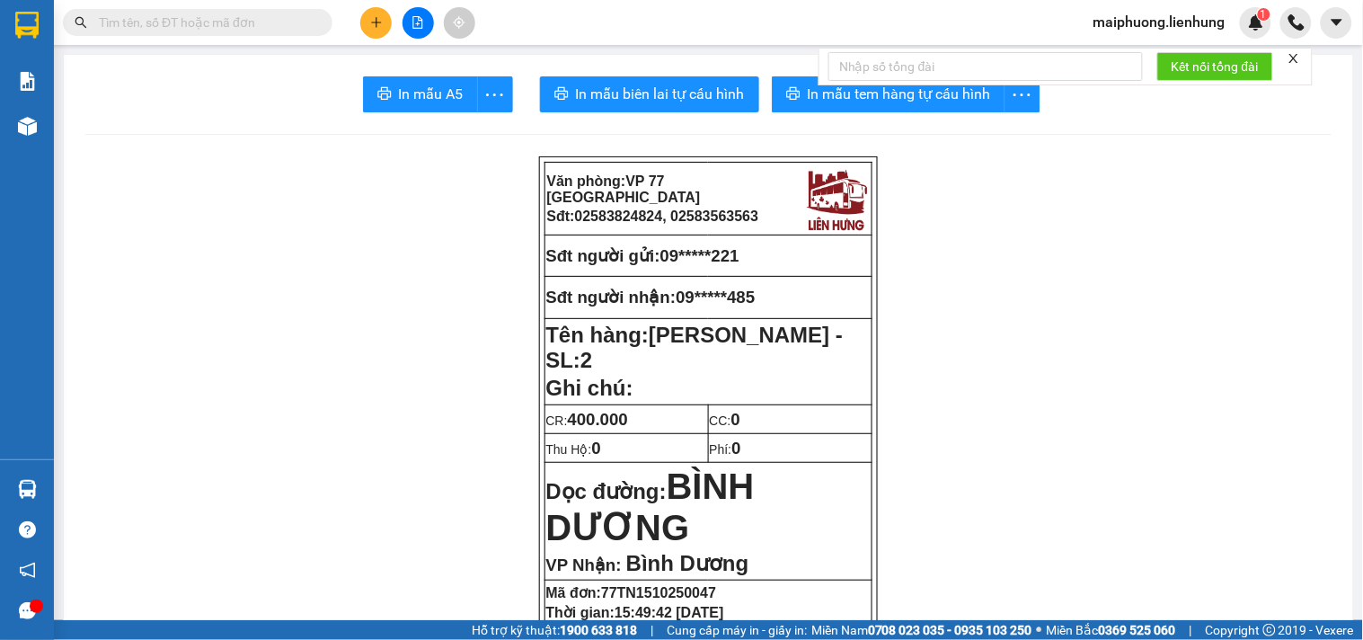
click at [427, 19] on button at bounding box center [418, 22] width 31 height 31
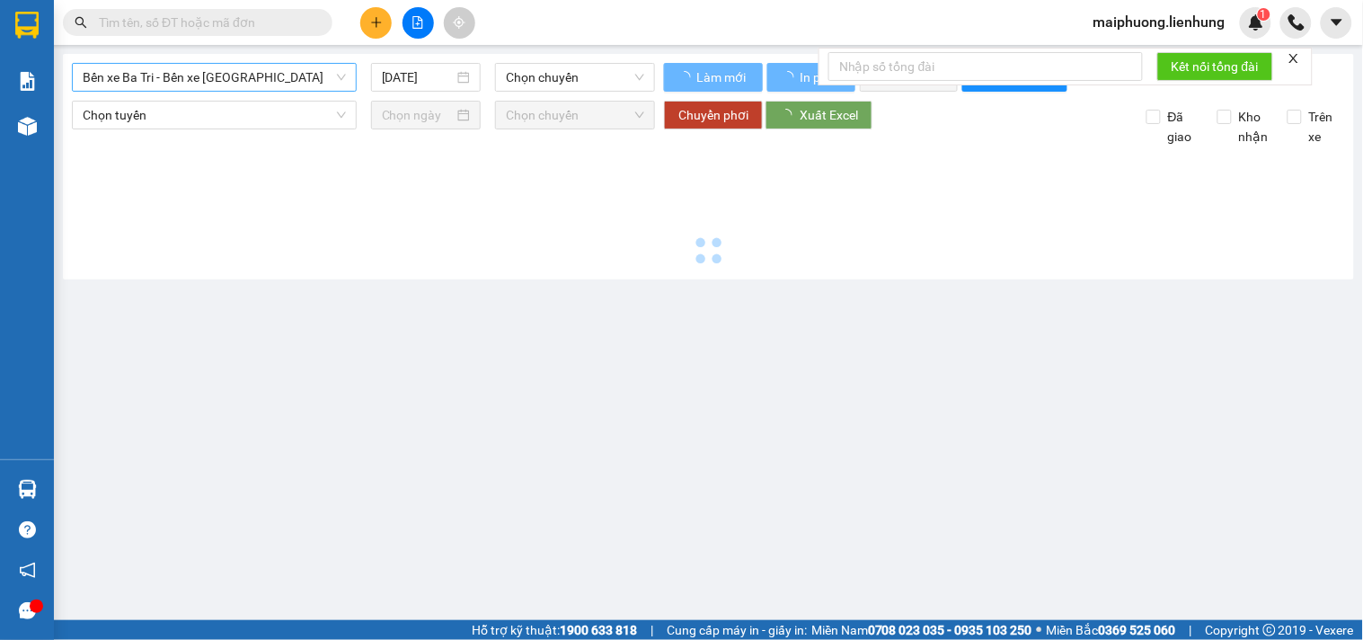
click at [175, 65] on span "Bến xe Ba Tri - Bến xe [GEOGRAPHIC_DATA]" at bounding box center [214, 77] width 263 height 27
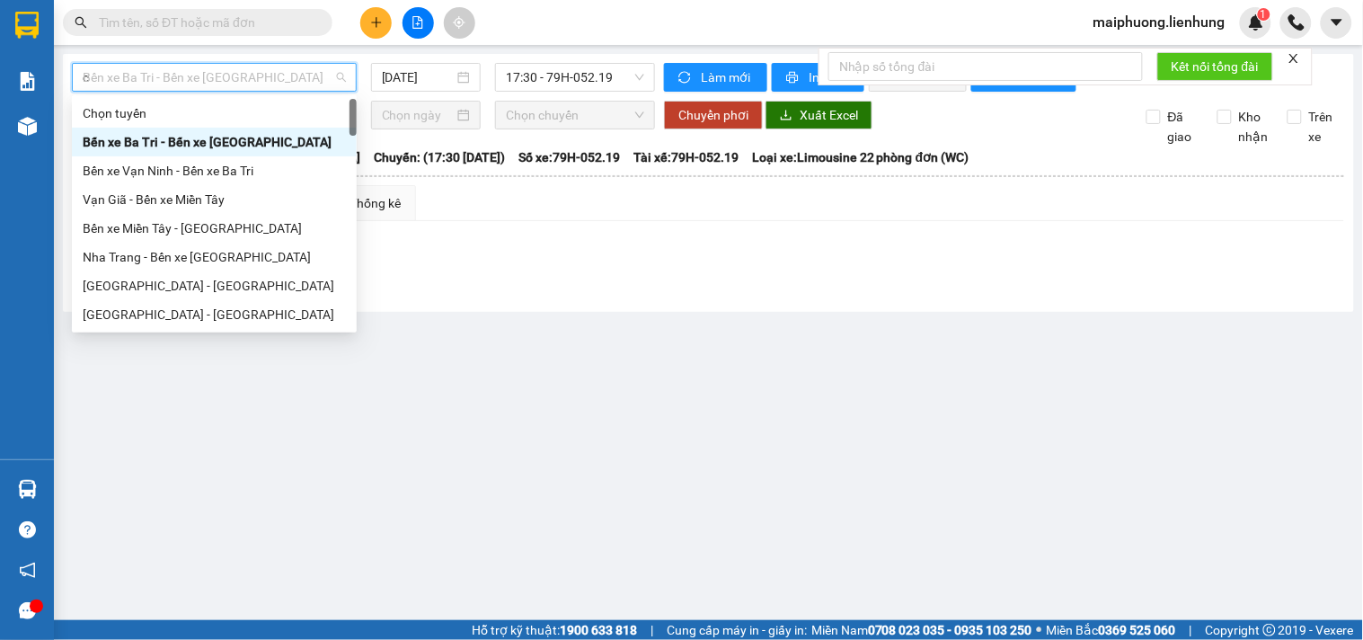
type input "ca"
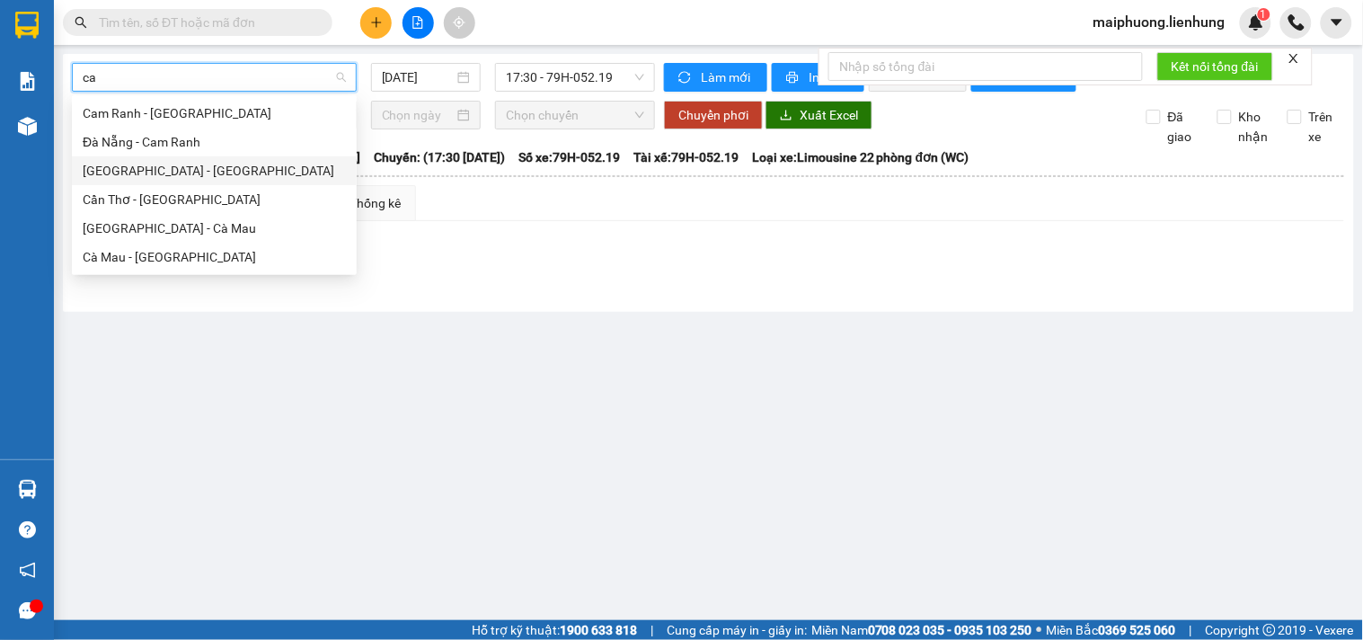
click at [187, 162] on div "[GEOGRAPHIC_DATA] - [GEOGRAPHIC_DATA]" at bounding box center [214, 171] width 263 height 20
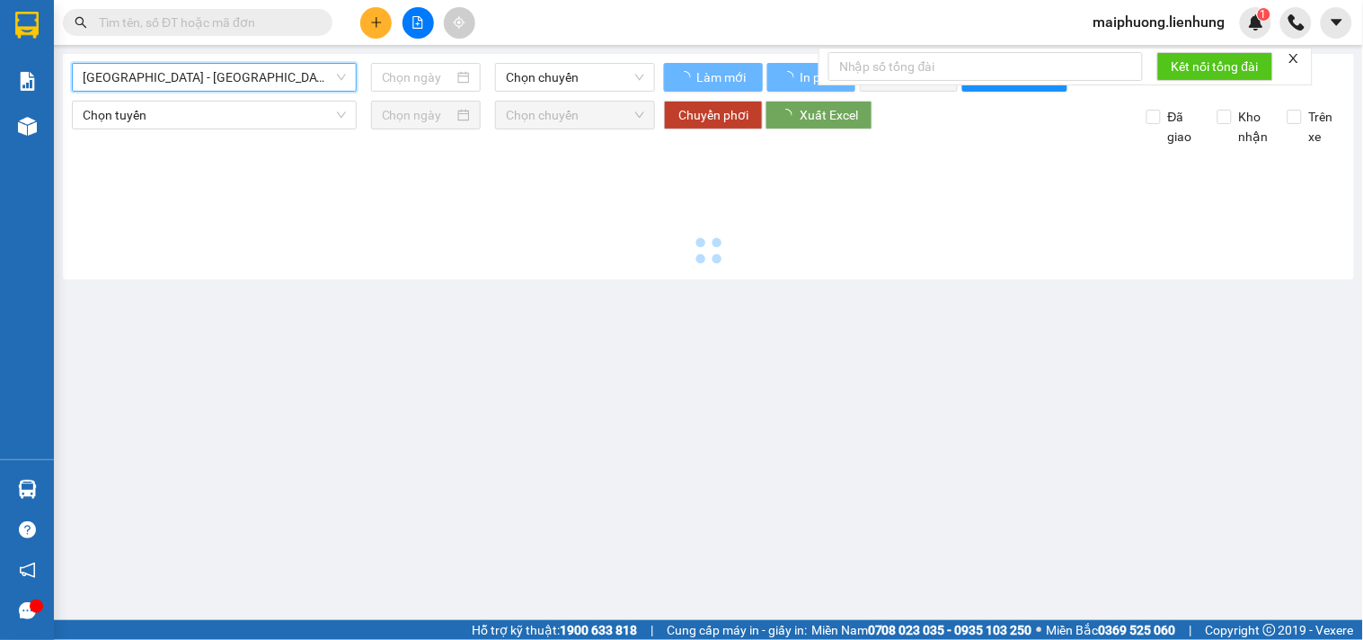
type input "[DATE]"
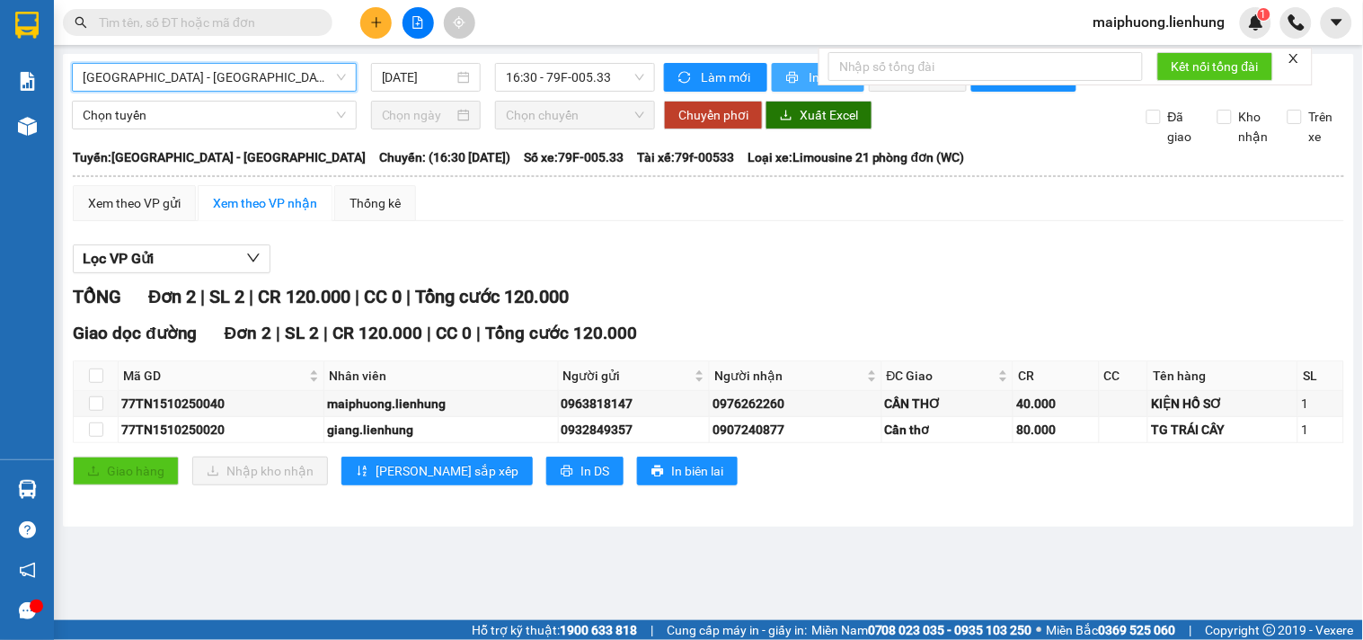
click at [810, 69] on span "In phơi" at bounding box center [829, 77] width 41 height 20
click at [137, 77] on span "Nha Trang - Cần Thơ" at bounding box center [214, 77] width 263 height 27
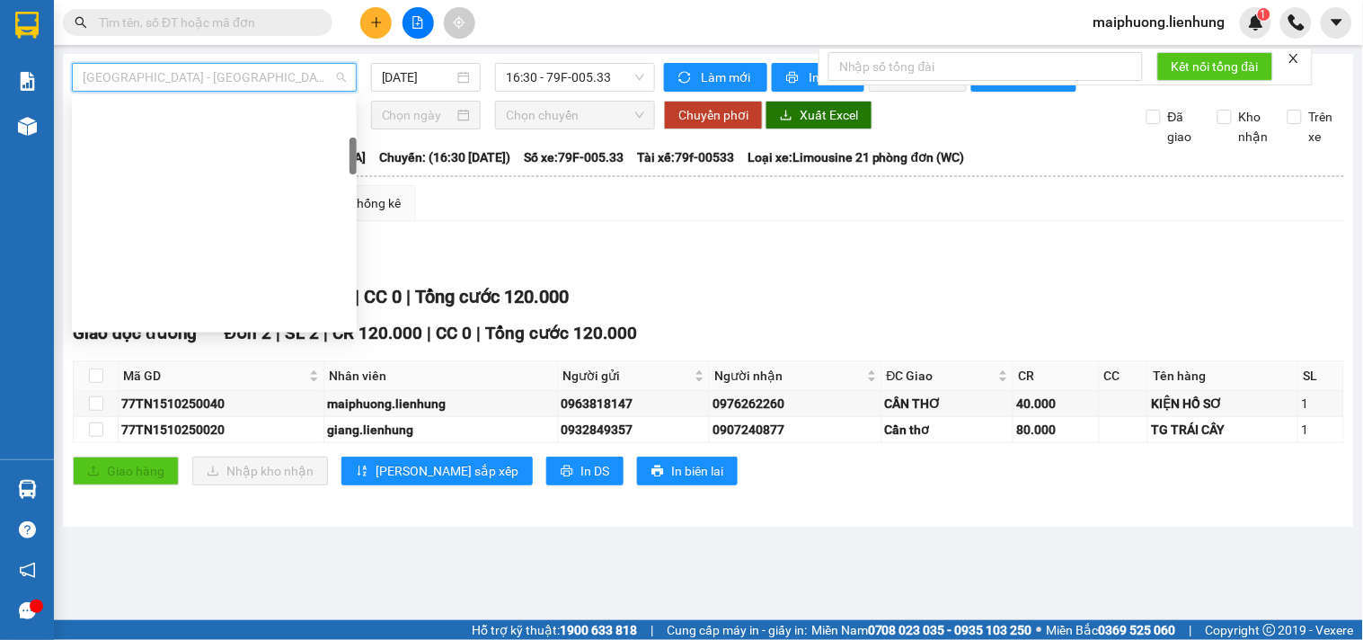
scroll to position [258, 0]
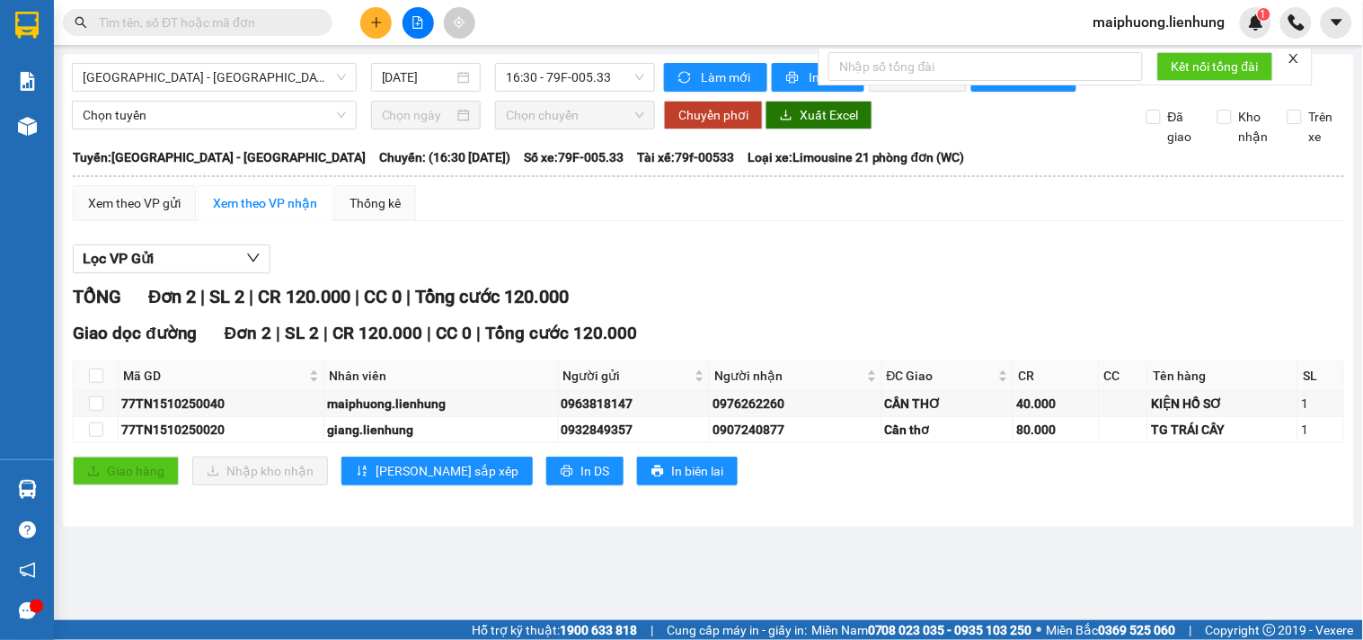
click at [270, 22] on input "text" at bounding box center [205, 23] width 212 height 20
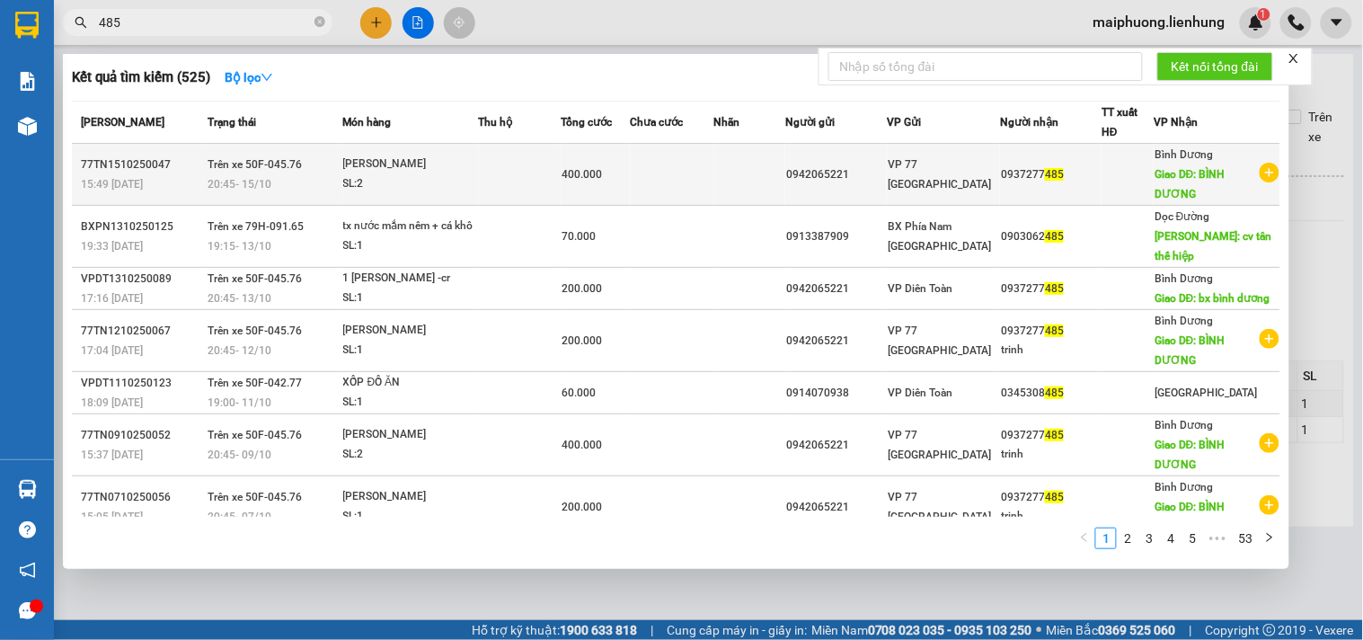
type input "485"
click at [388, 190] on div "SL: 2" at bounding box center [410, 184] width 135 height 20
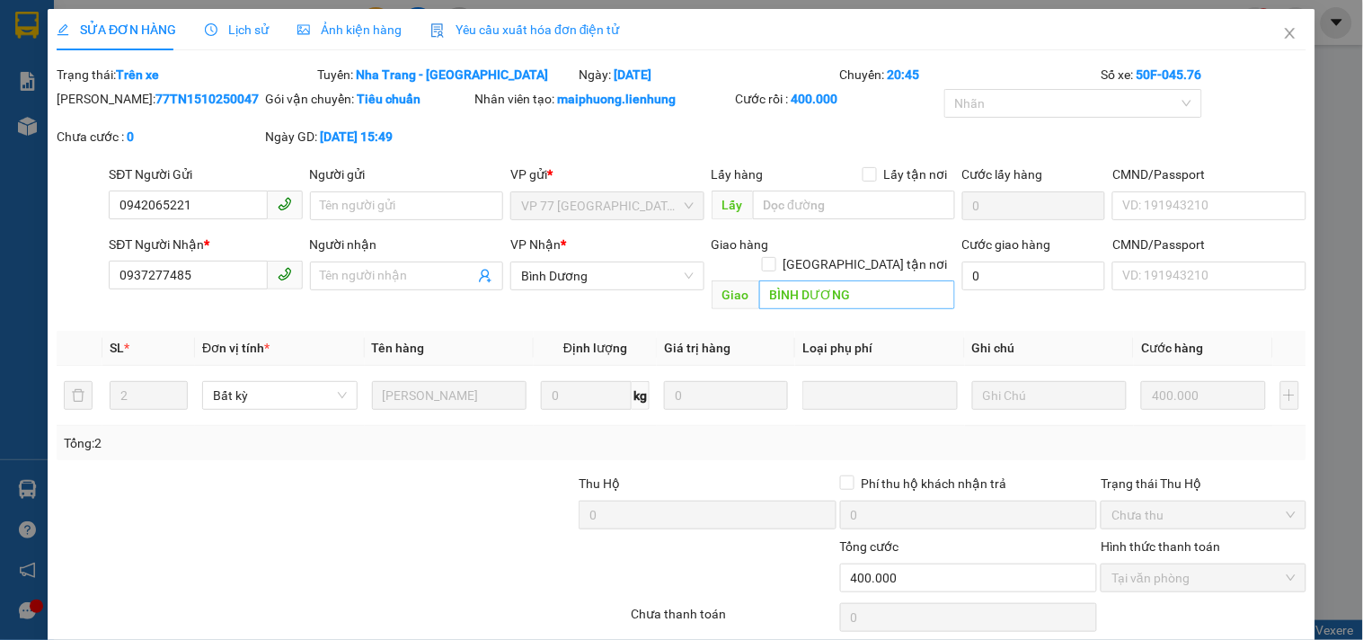
type input "0942065221"
type input "0937277485"
type input "BÌNH DƯƠNG"
type input "0"
type input "400.000"
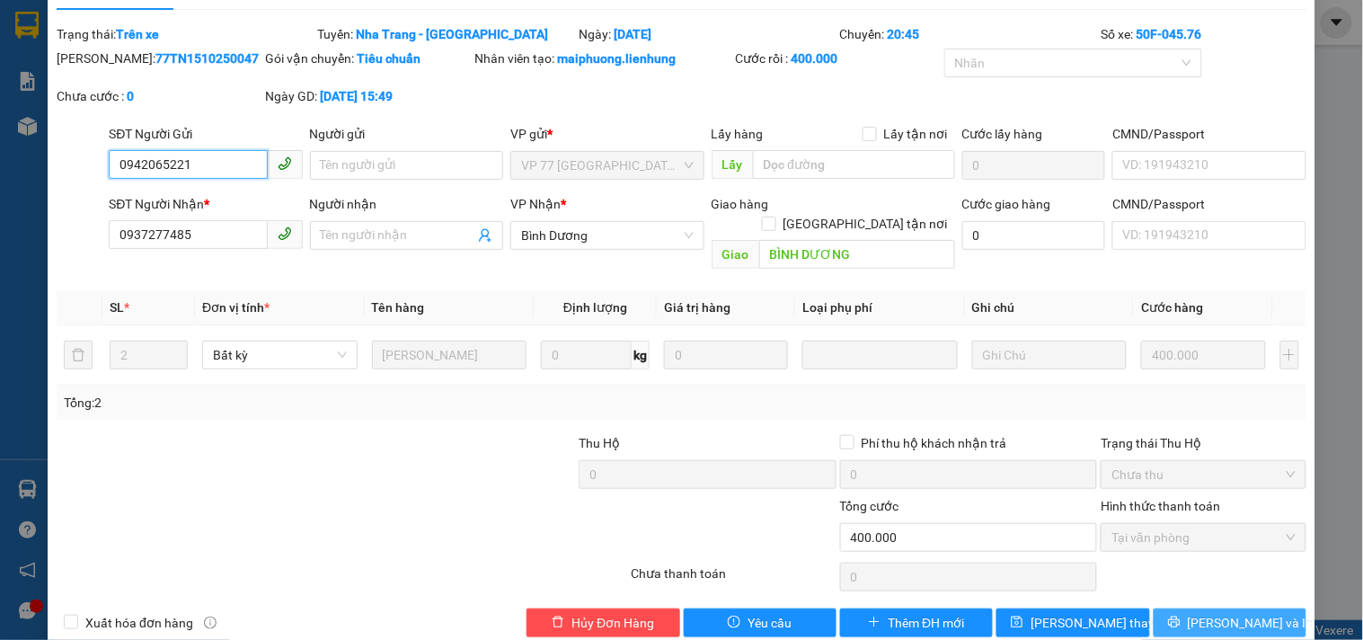
scroll to position [52, 0]
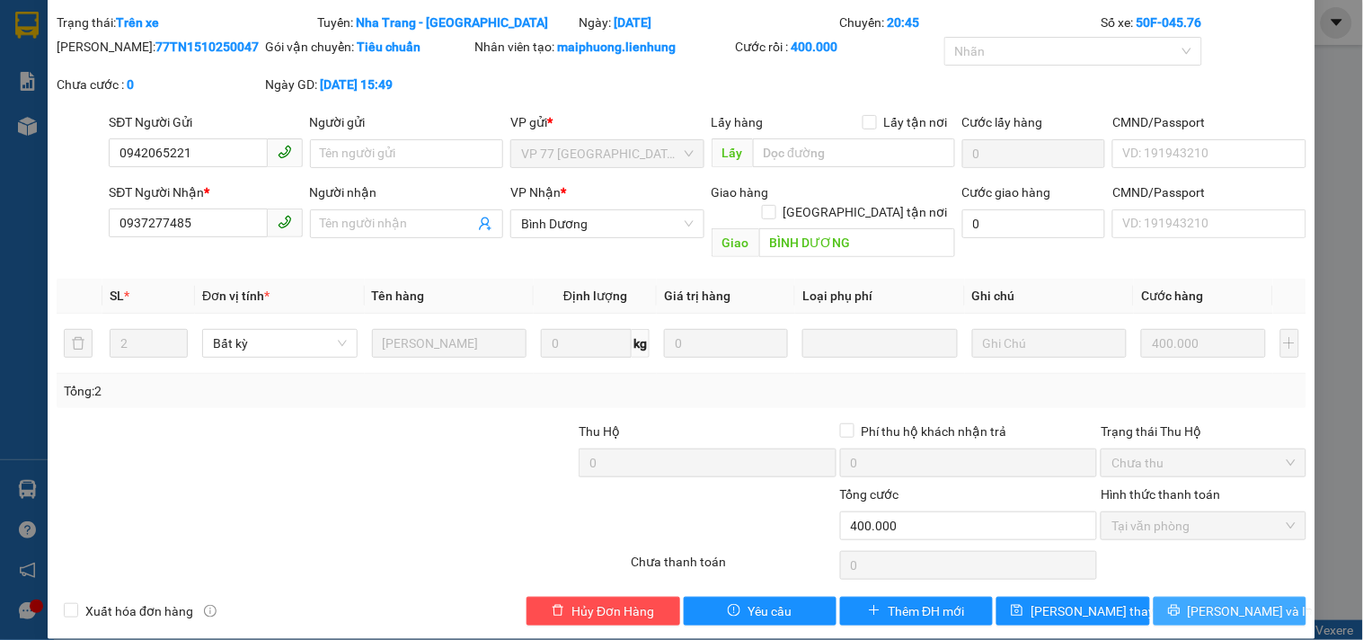
click at [1201, 601] on span "Lưu và In" at bounding box center [1251, 611] width 126 height 20
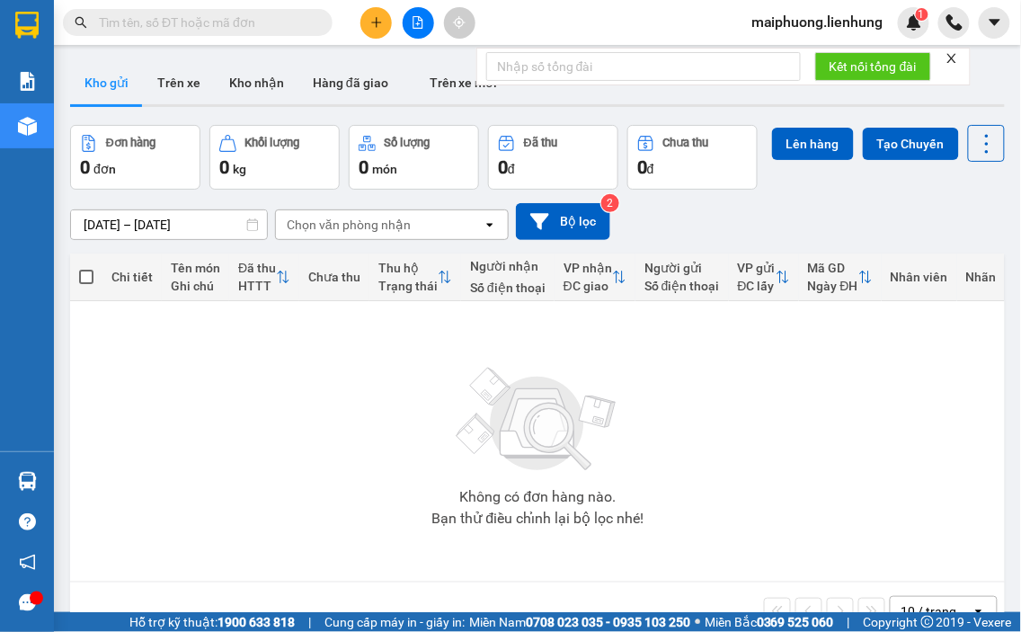
click at [949, 61] on icon "close" at bounding box center [951, 58] width 13 height 13
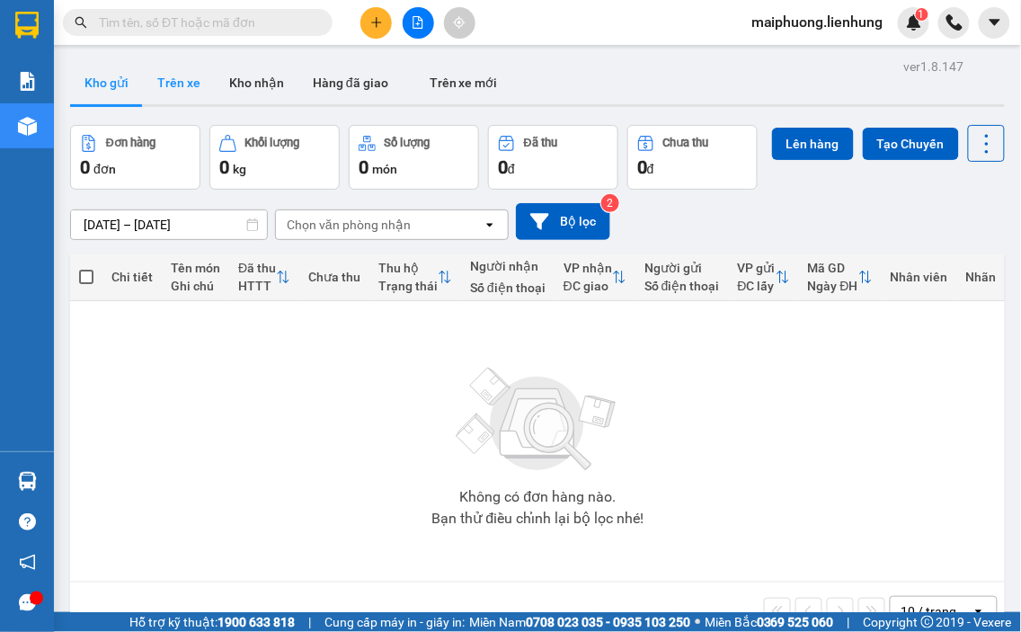
click at [190, 75] on button "Trên xe" at bounding box center [179, 82] width 72 height 43
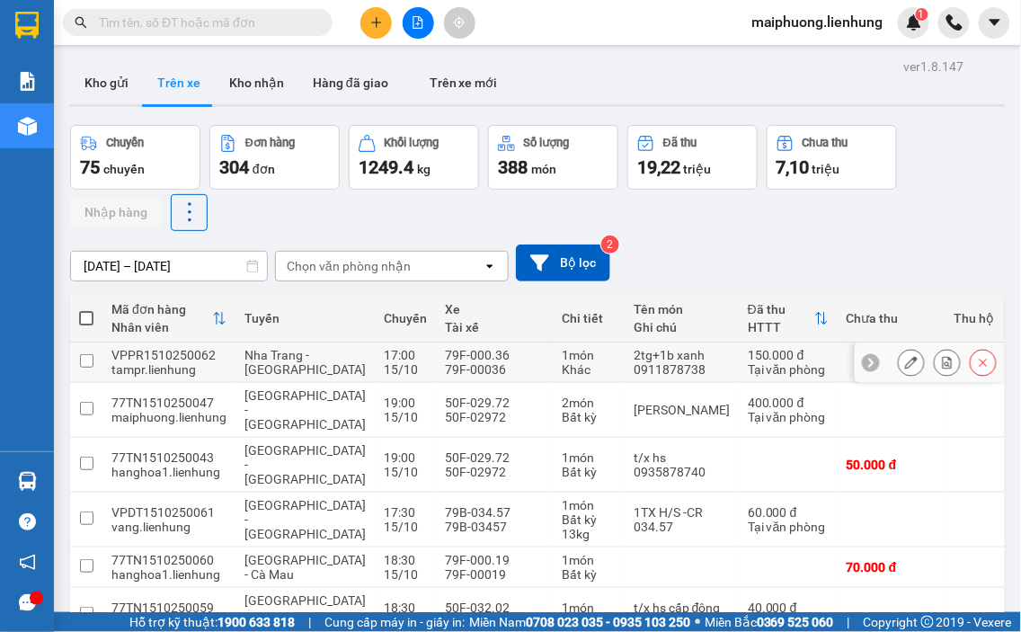
click at [898, 377] on button at bounding box center [910, 362] width 25 height 31
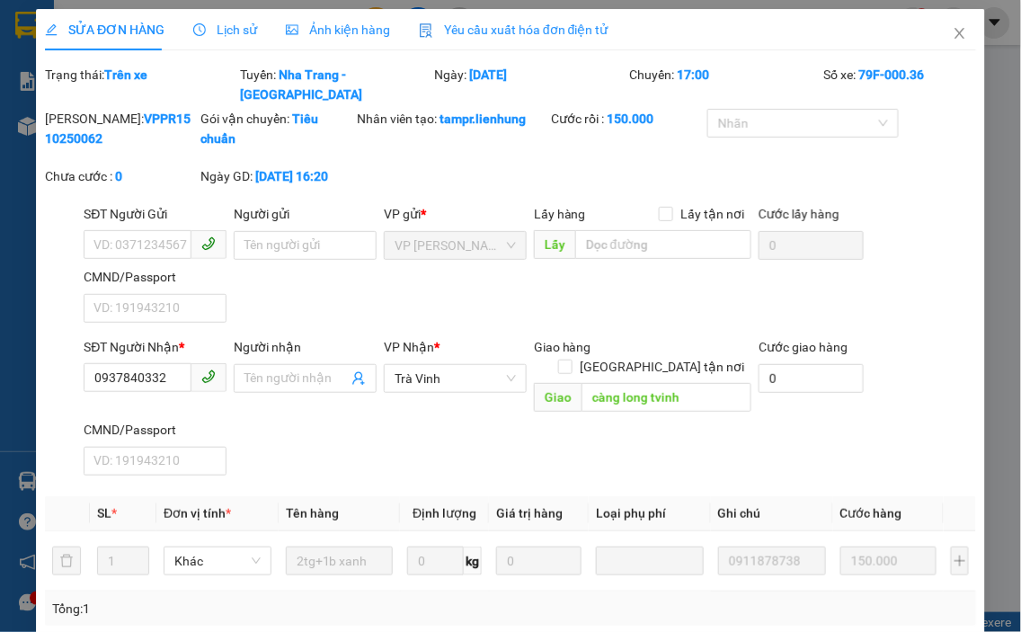
type input "0937840332"
type input "càng long tvinh"
type input "0"
type input "150.000"
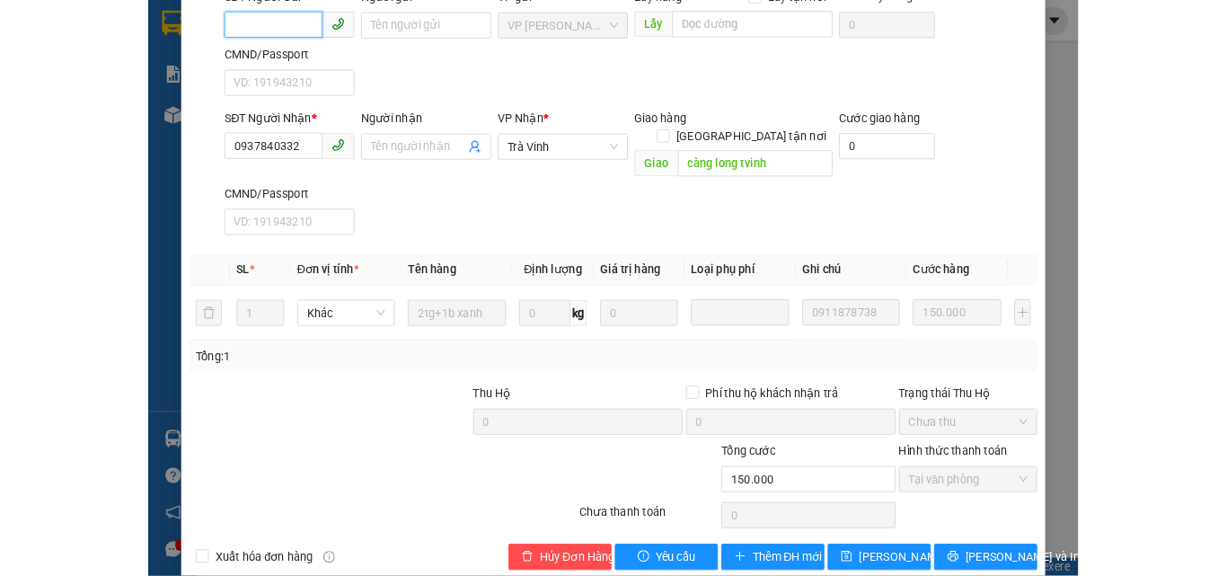
scroll to position [226, 0]
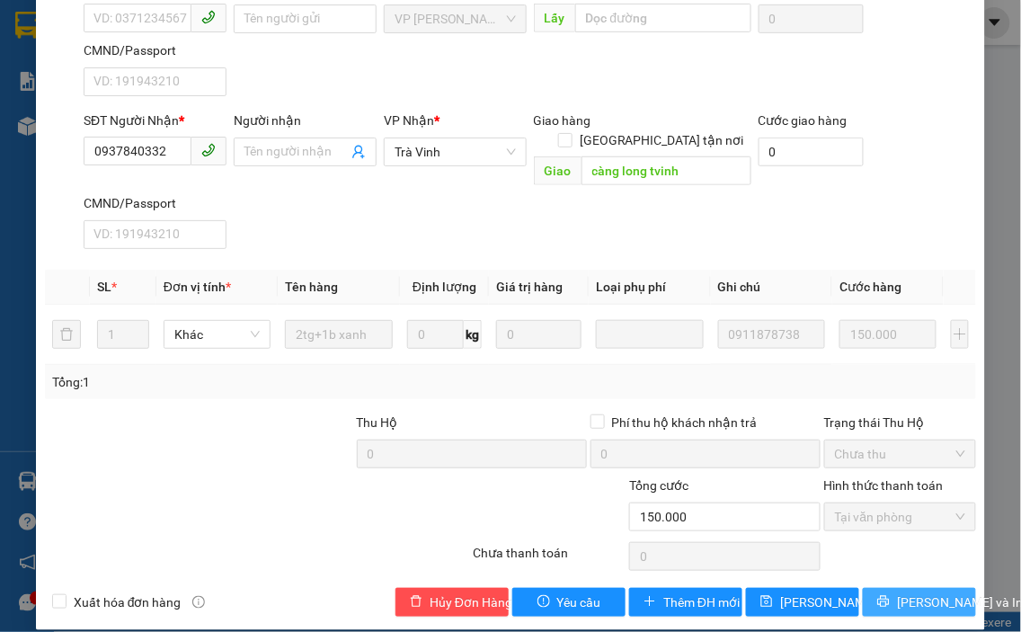
click at [917, 592] on span "Lưu và In" at bounding box center [960, 602] width 126 height 20
